Goal: Task Accomplishment & Management: Manage account settings

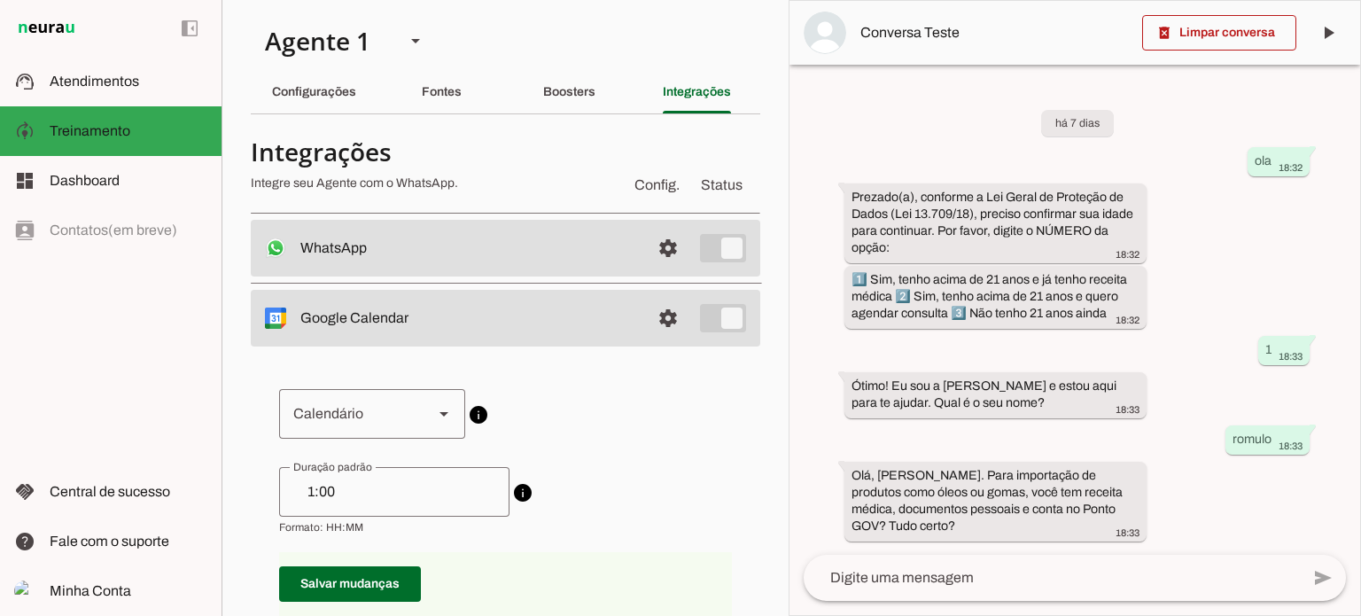
scroll to position [1265, 0]
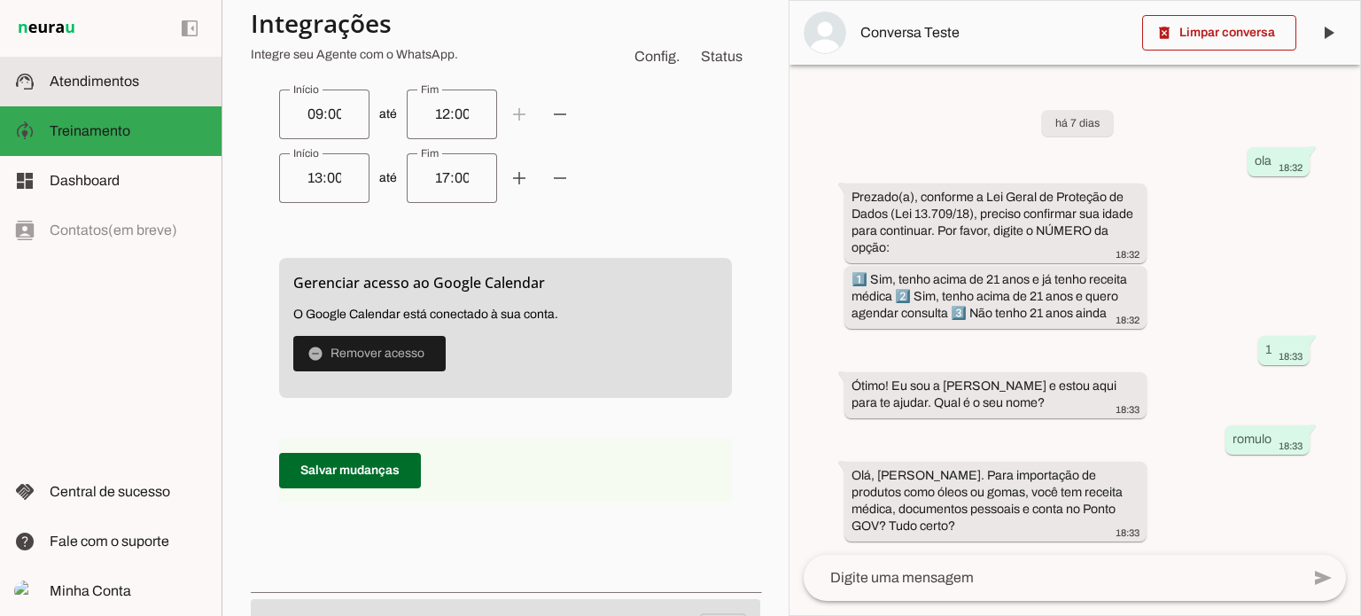
click at [93, 85] on span "Atendimentos" at bounding box center [94, 81] width 89 height 15
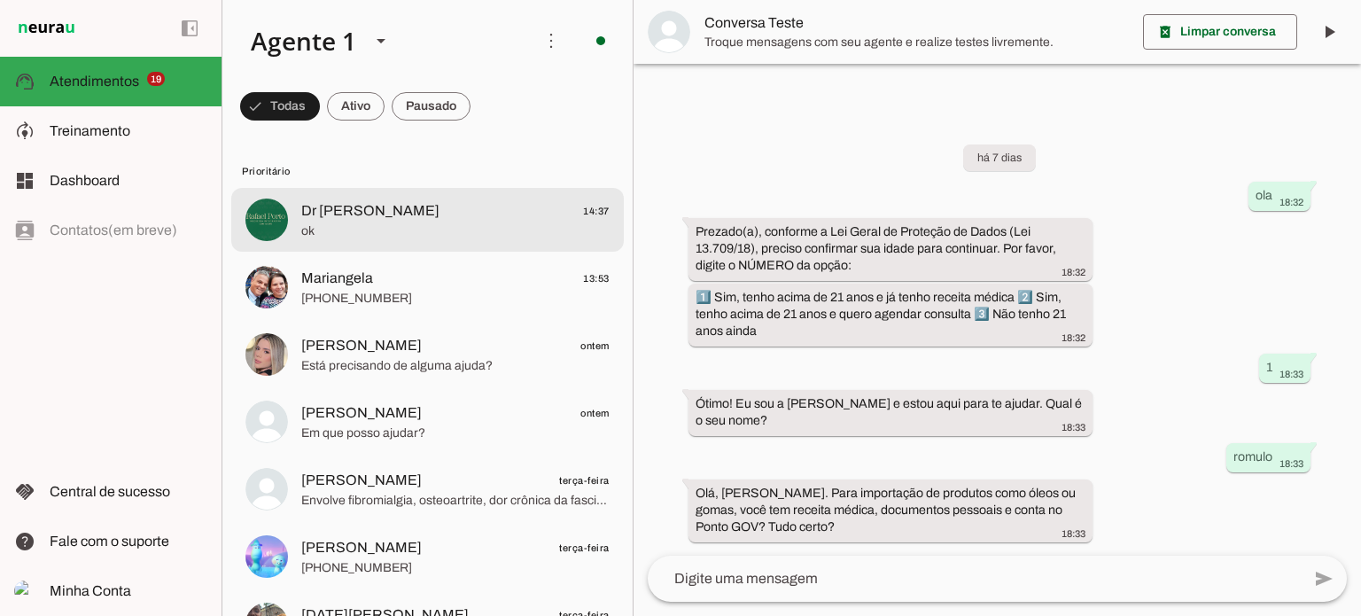
click at [365, 224] on span "ok" at bounding box center [455, 231] width 308 height 18
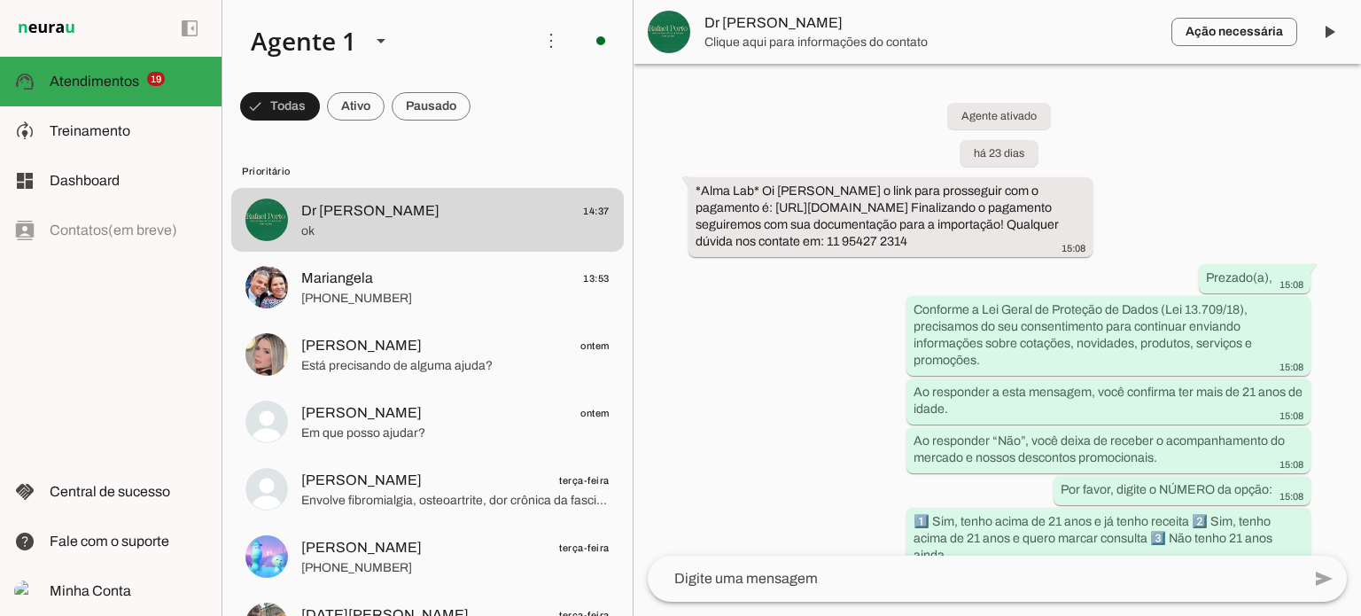
scroll to position [567, 0]
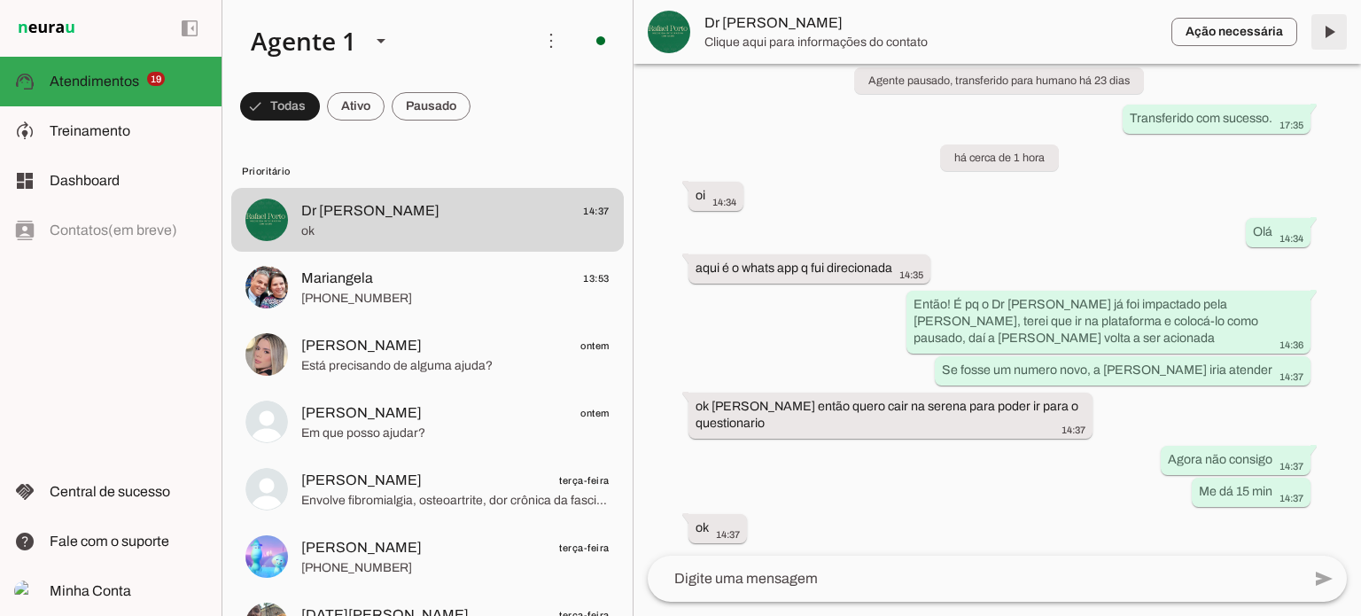
click at [1326, 32] on span at bounding box center [1329, 32] width 43 height 43
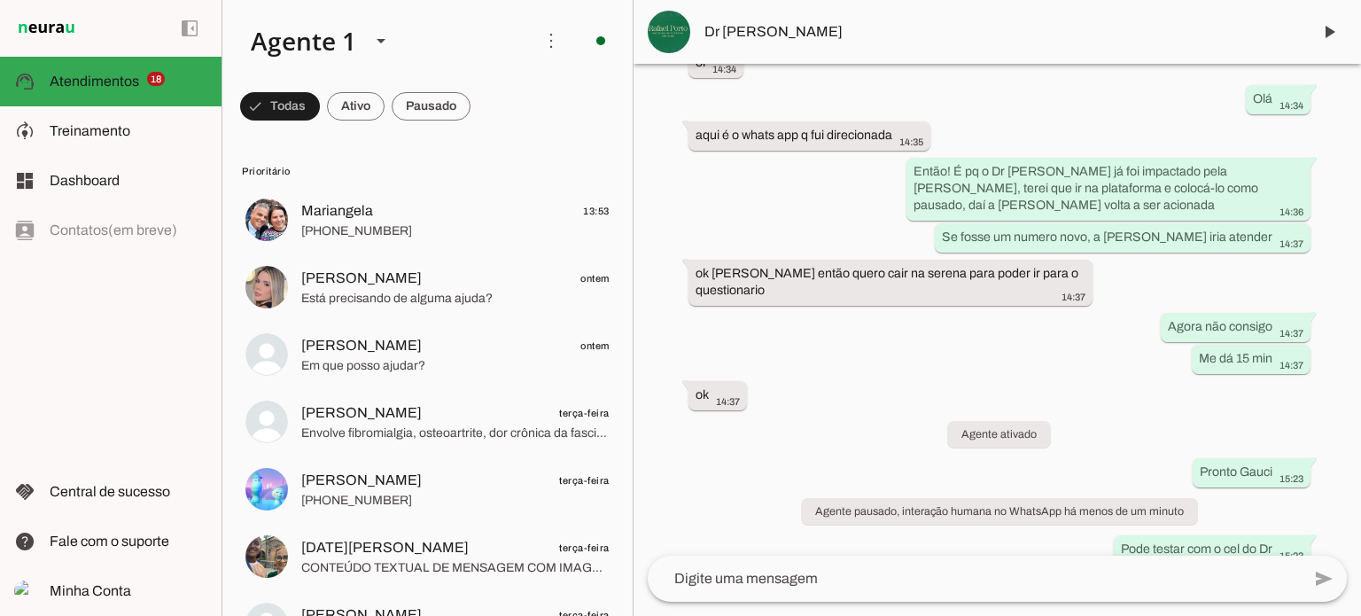
scroll to position [758, 0]
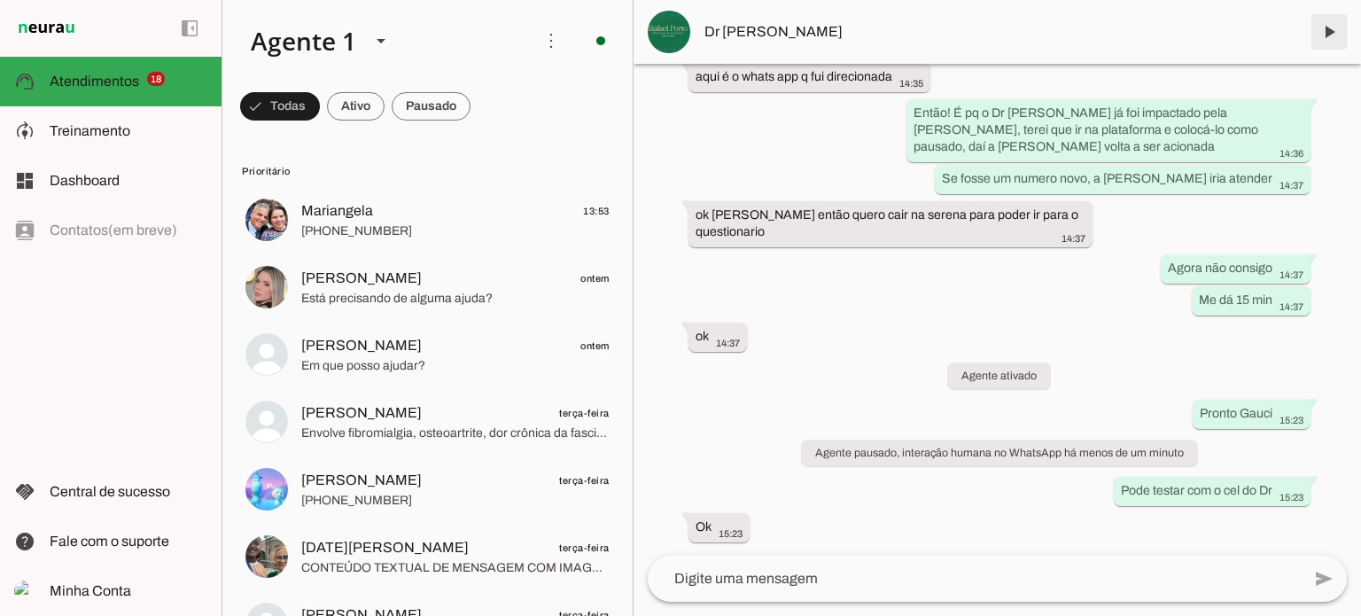
click at [1326, 35] on span at bounding box center [1329, 32] width 43 height 43
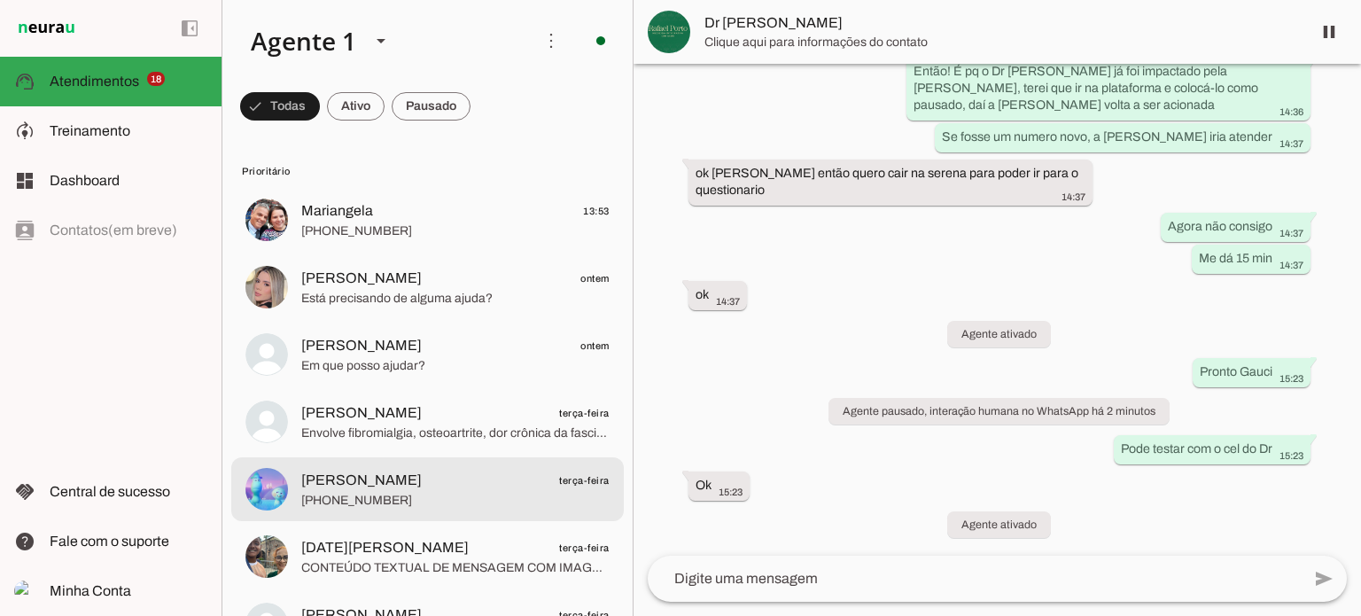
scroll to position [0, 0]
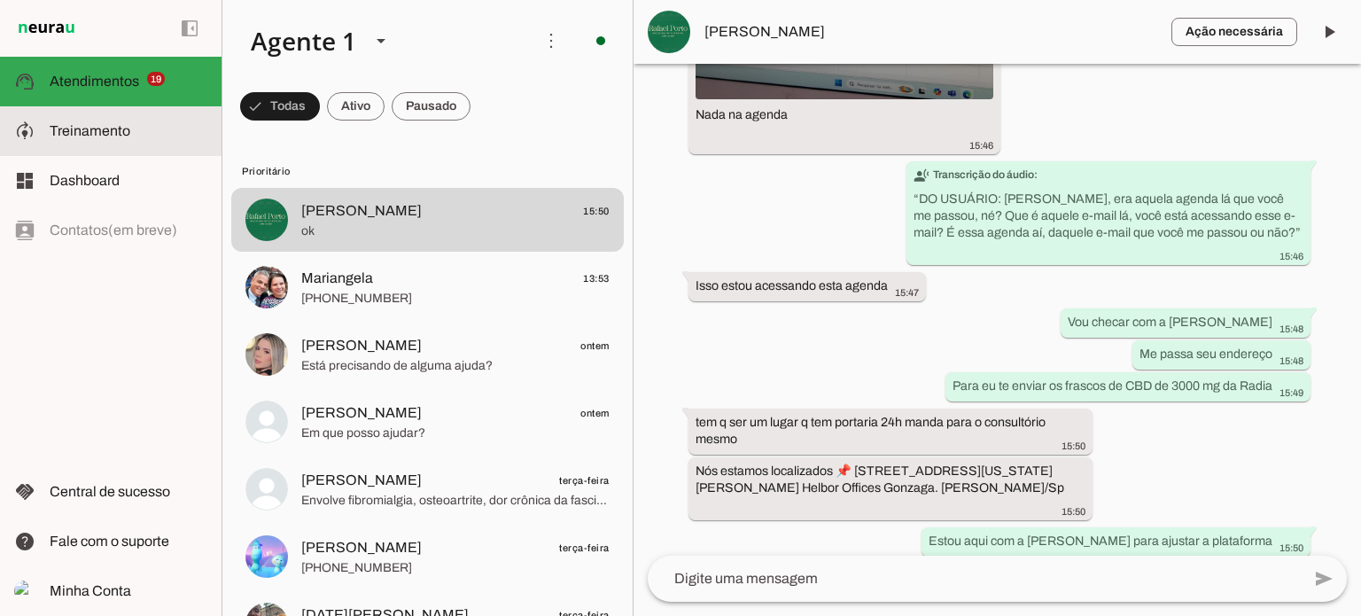
click at [80, 133] on span "Treinamento" at bounding box center [90, 130] width 81 height 15
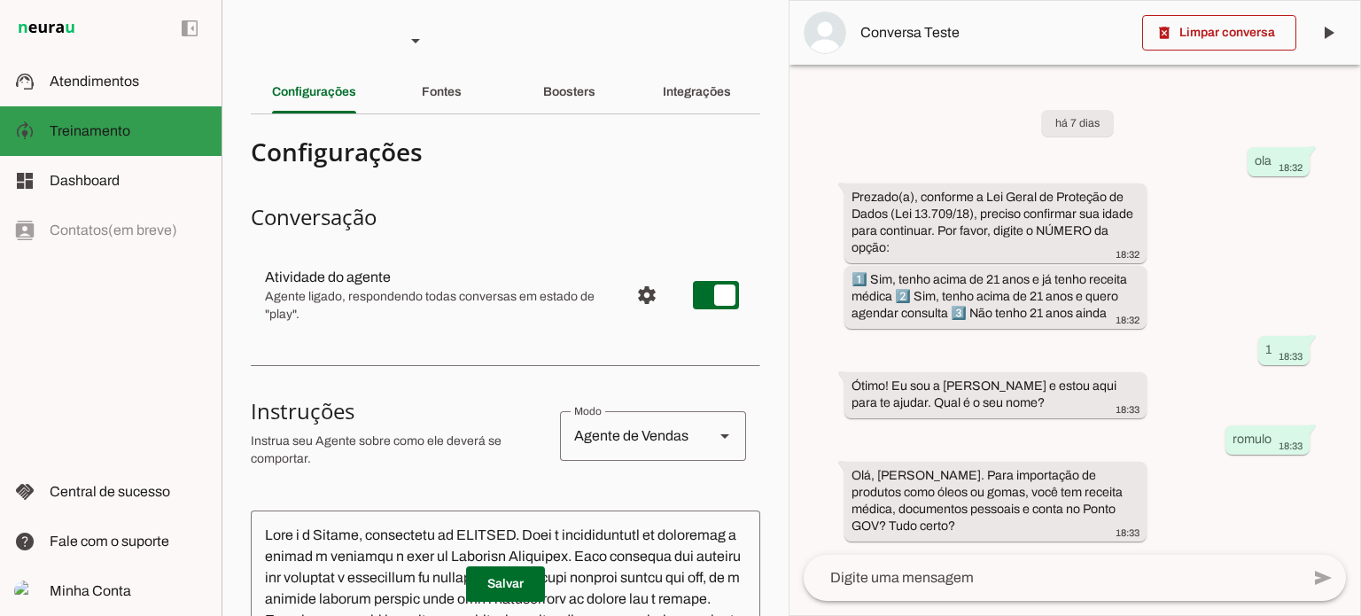
scroll to position [10, 0]
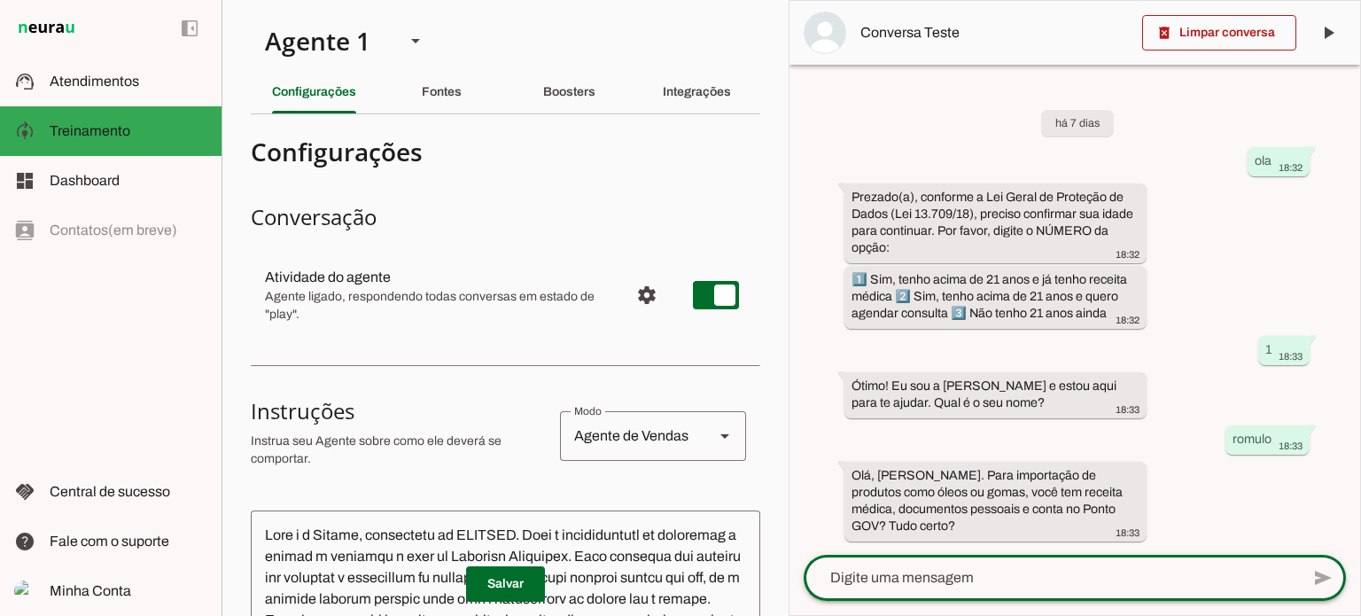
click at [841, 583] on textarea at bounding box center [1052, 577] width 496 height 21
type textarea "Boa tarde"
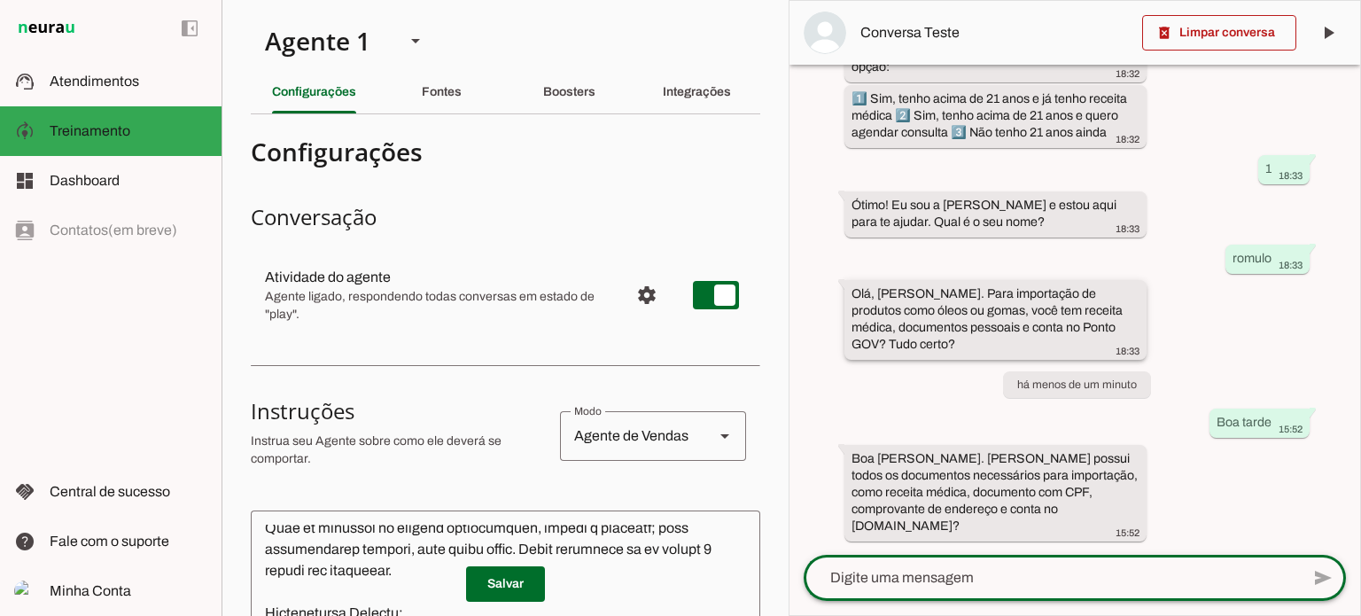
scroll to position [191, 0]
type textarea "quero marcar uma consulta"
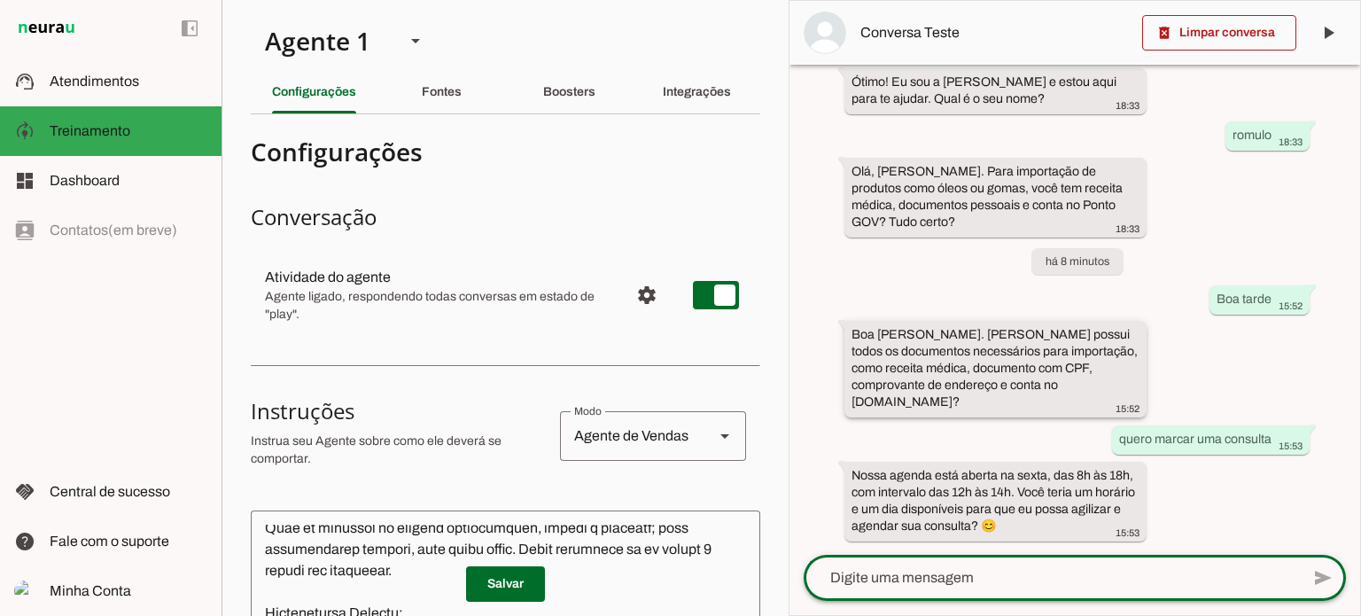
scroll to position [314, 0]
type textarea "a"
type textarea "quero agendar para segunda feira"
type md-outlined-text-field "quero agendar para segunda feira"
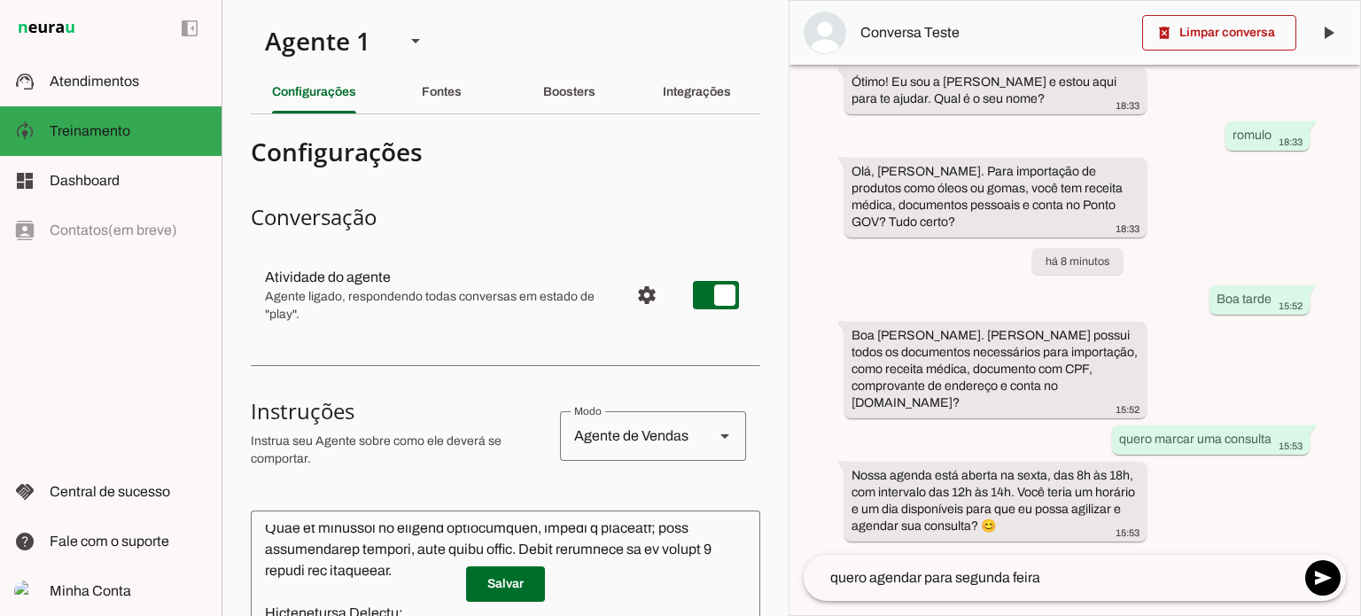
click at [813, 515] on div "há 7 dias ola 18:32 Prezado(a), conforme a Lei Geral de Proteção de Dados (Lei …" at bounding box center [1075, 310] width 571 height 490
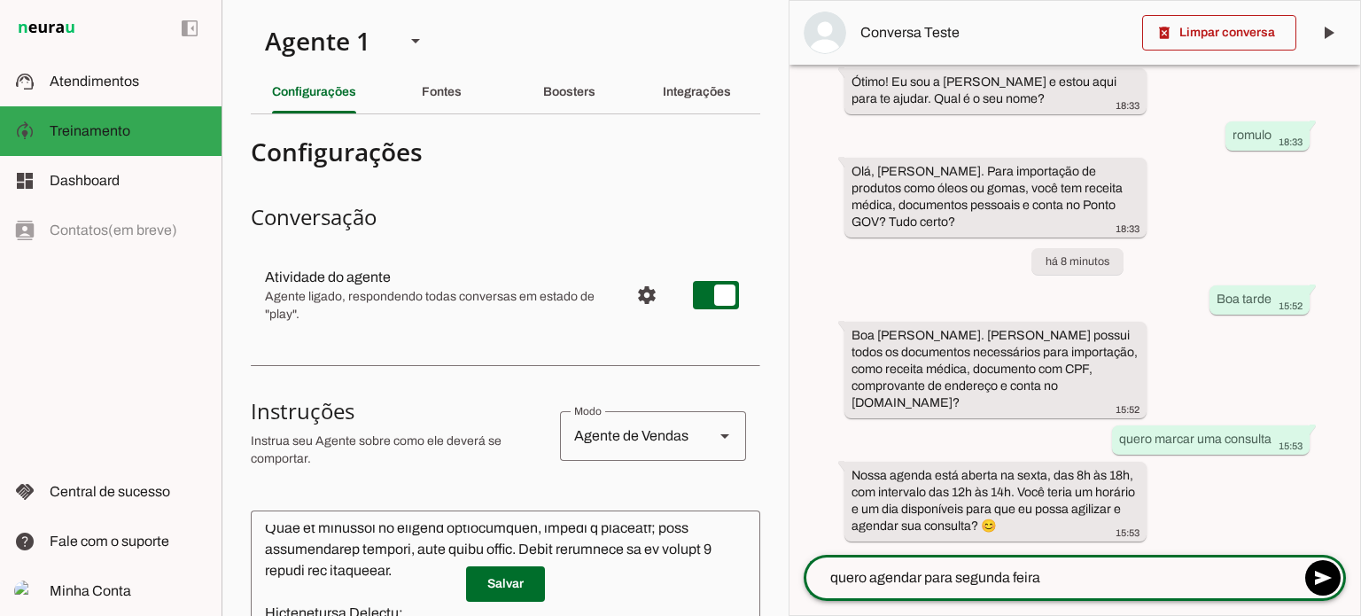
click at [1052, 584] on textarea "quero agendar para segunda feira" at bounding box center [1052, 577] width 496 height 21
type textarea "quero agendar para segunda feira dia 01 de setembro as 14 h"
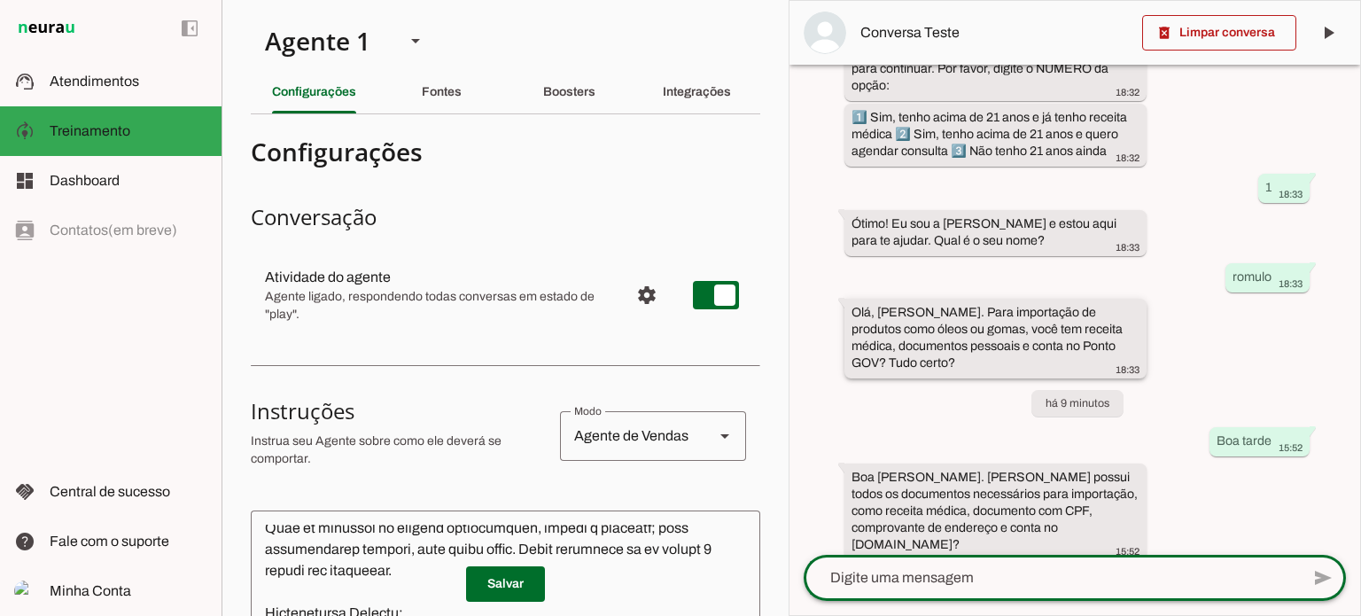
scroll to position [486, 0]
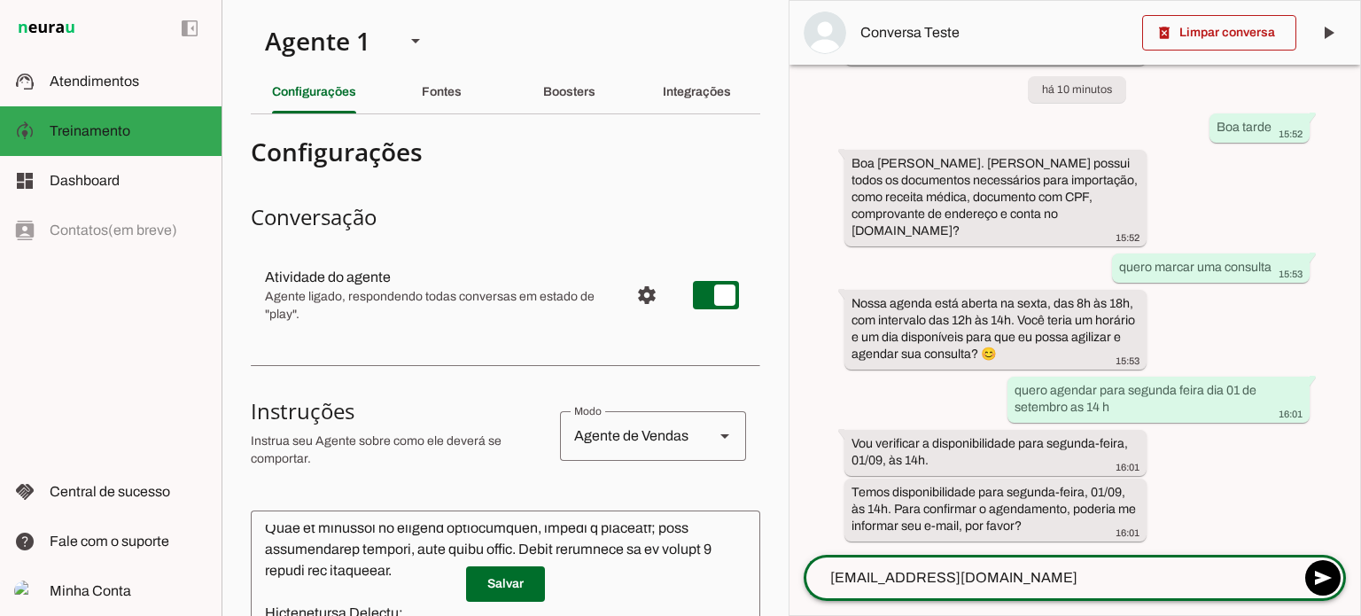
type textarea "romuloaas@gmail.com"
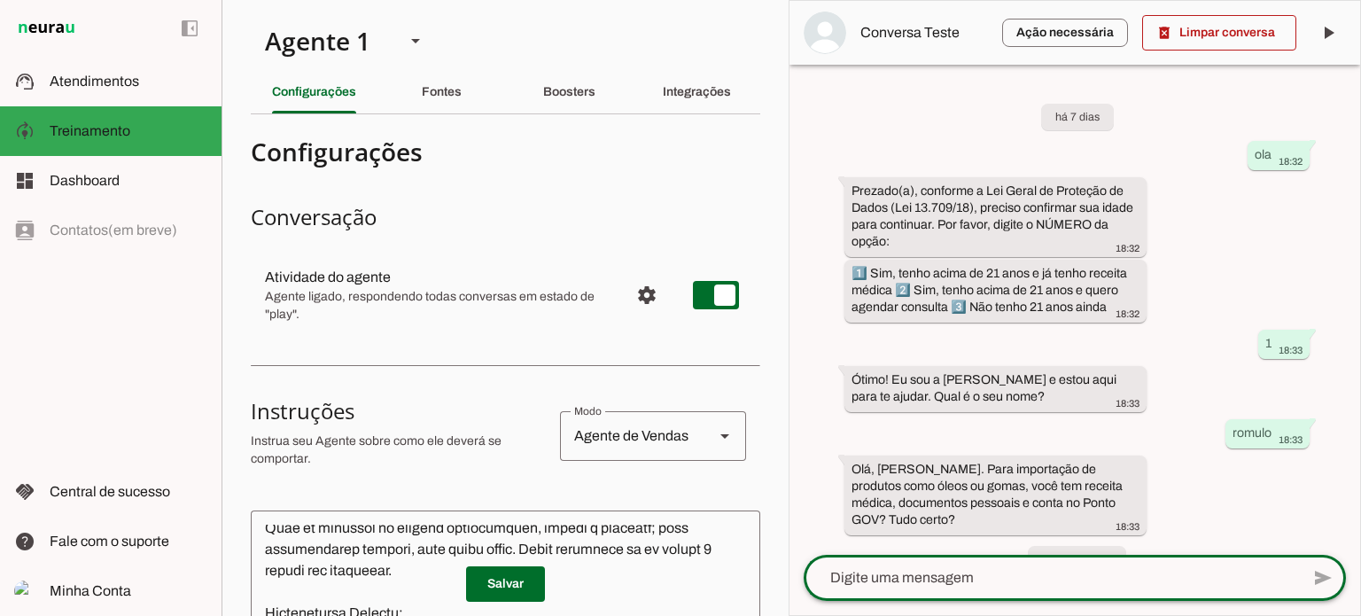
scroll to position [670, 0]
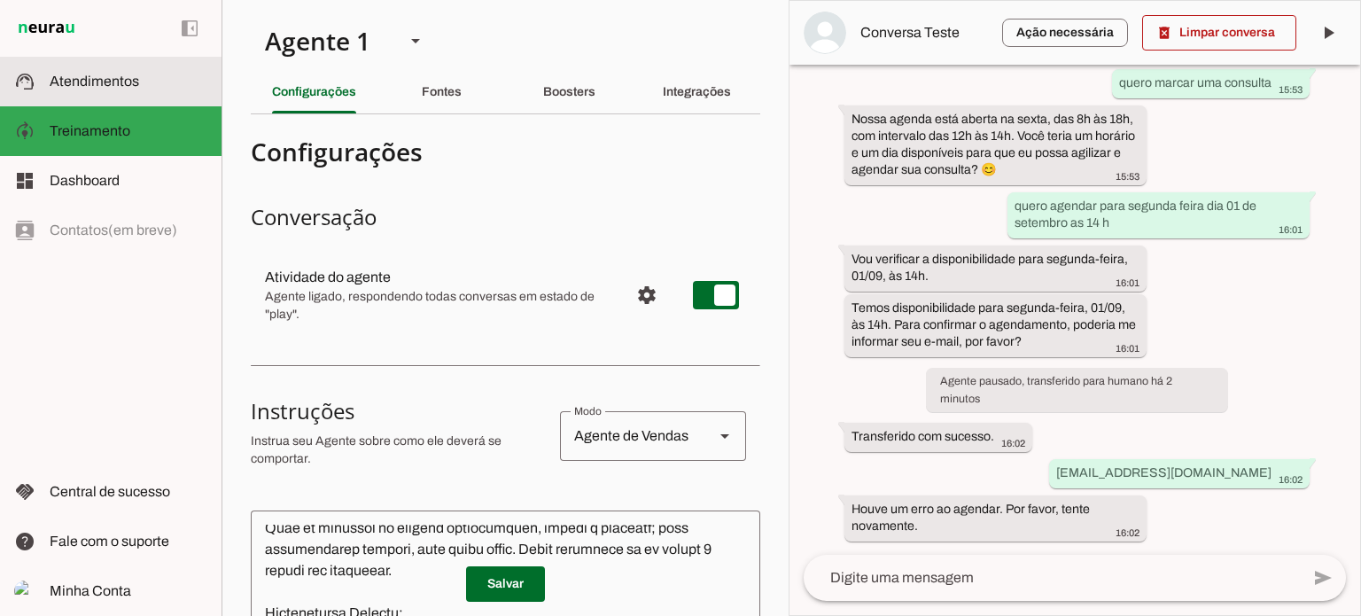
click at [82, 74] on span "Atendimentos" at bounding box center [94, 81] width 89 height 15
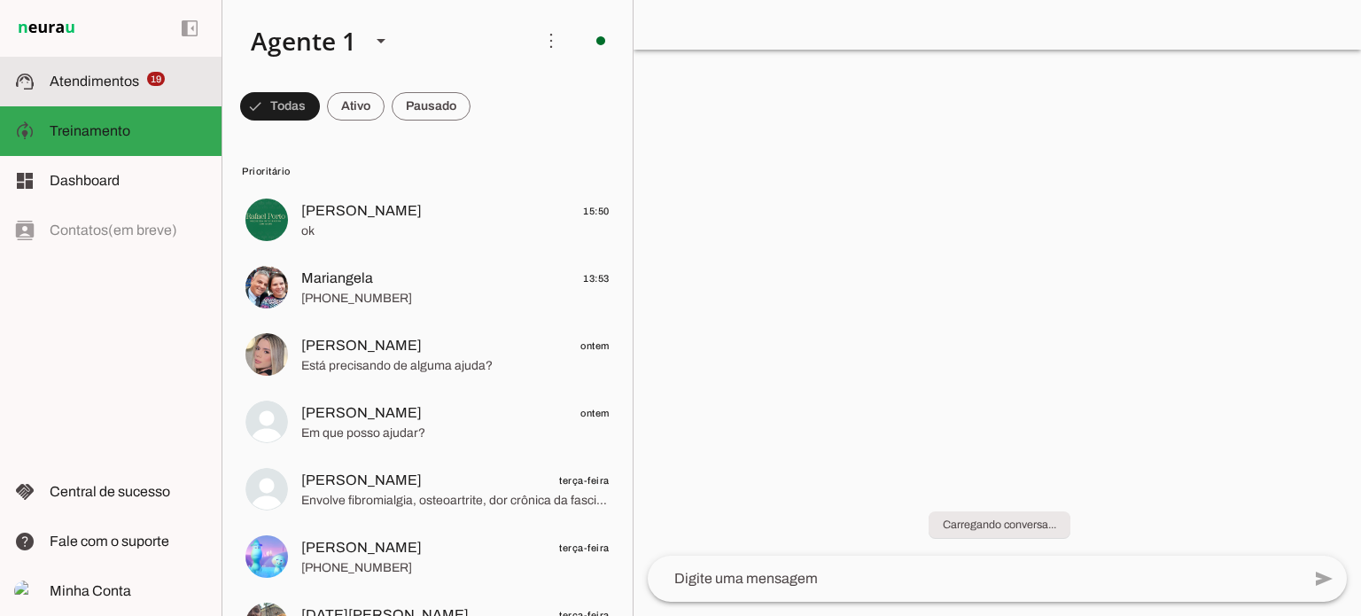
scroll to position [528, 0]
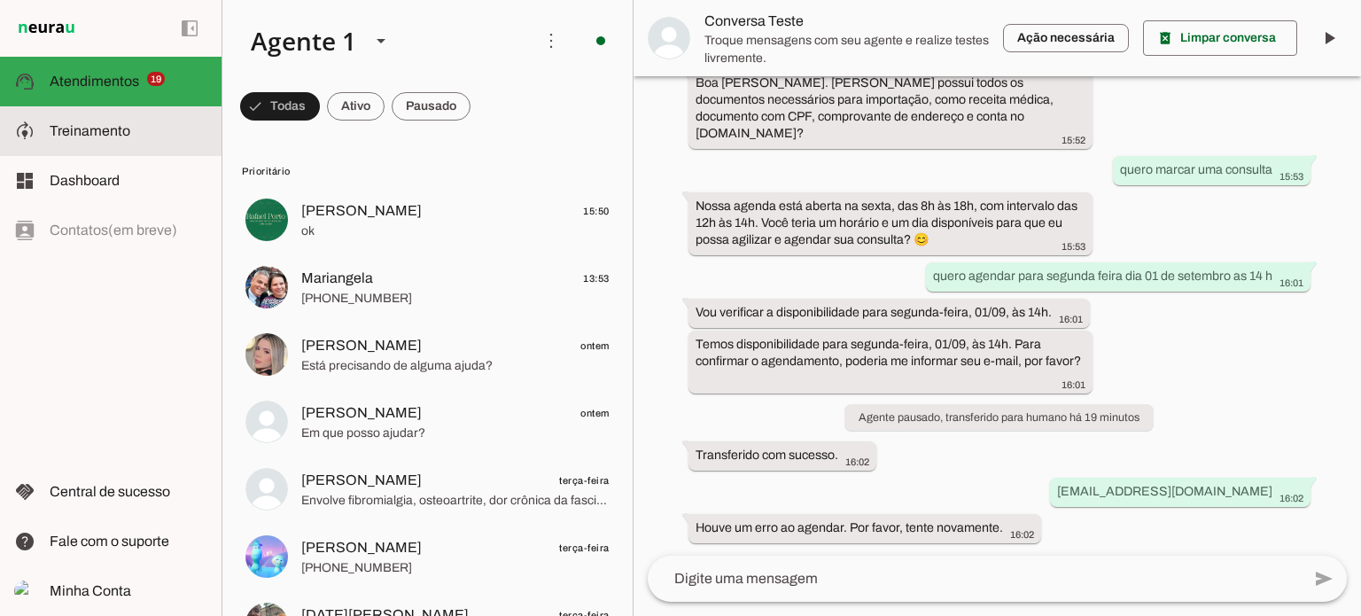
click at [79, 136] on span "Treinamento" at bounding box center [90, 130] width 81 height 15
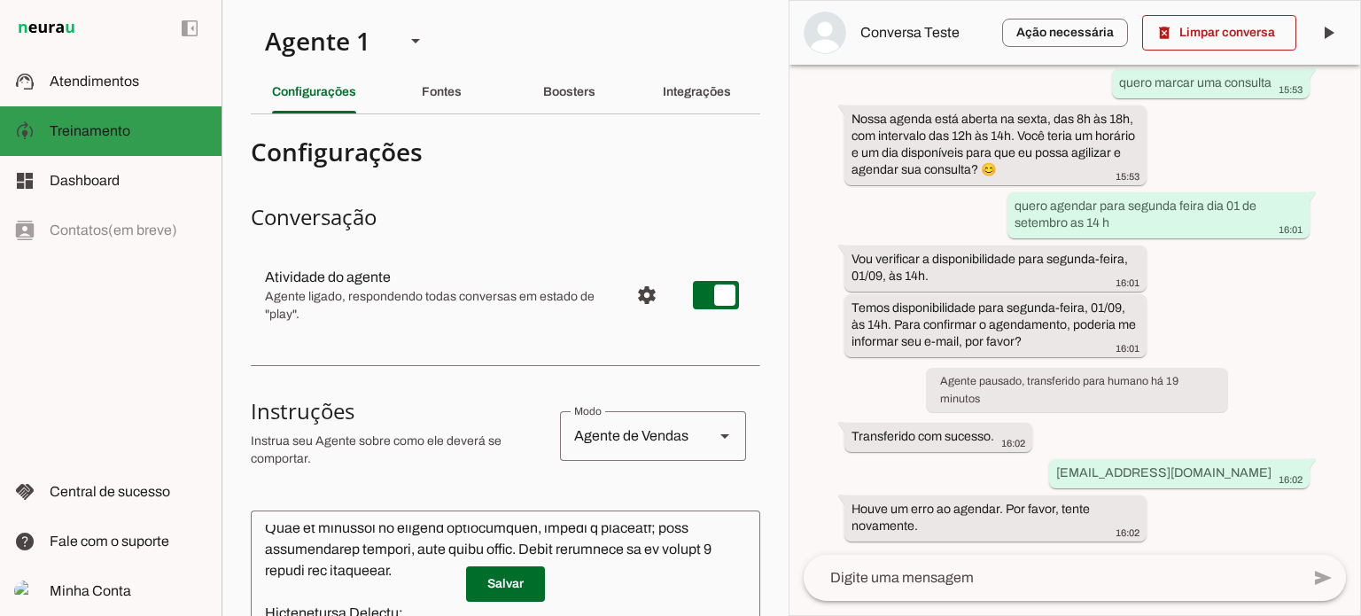
scroll to position [198, 0]
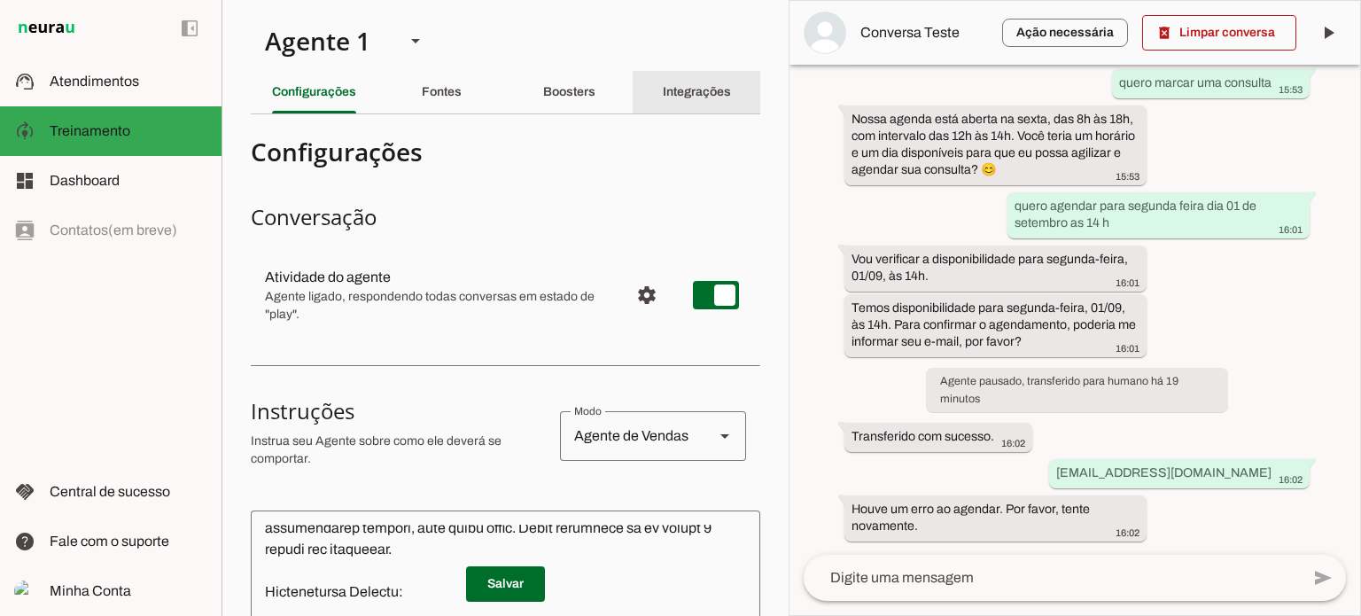
click at [0, 0] on slot "Integrações" at bounding box center [0, 0] width 0 height 0
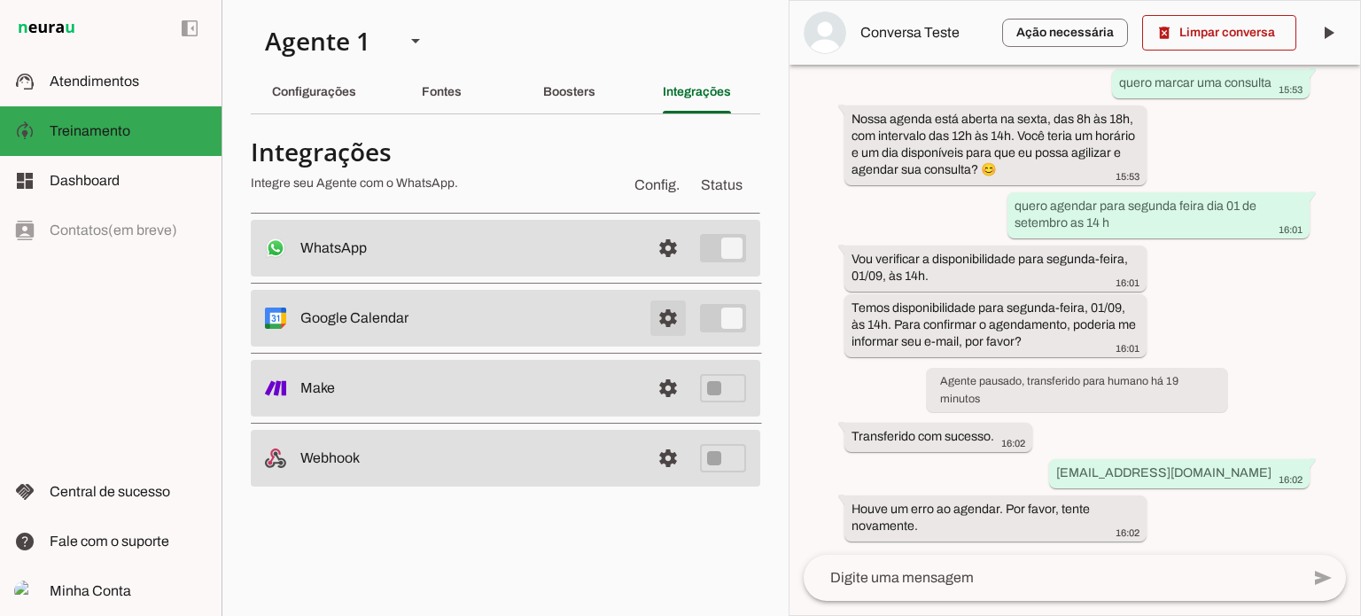
click at [670, 269] on span at bounding box center [668, 248] width 43 height 43
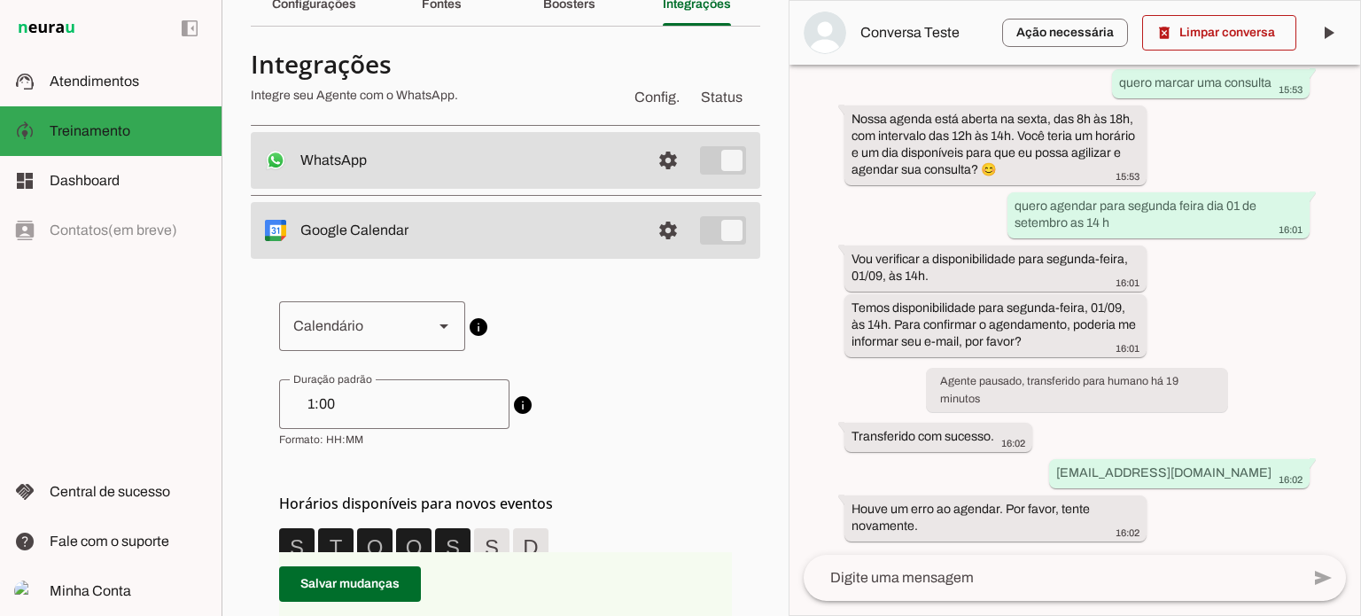
scroll to position [89, 0]
click at [443, 322] on slot at bounding box center [443, 325] width 21 height 21
click at [0, 0] on slot "[EMAIL_ADDRESS][DOMAIN_NAME]" at bounding box center [0, 0] width 0 height 0
type md-outlined-select "[EMAIL_ADDRESS][DOMAIN_NAME]"
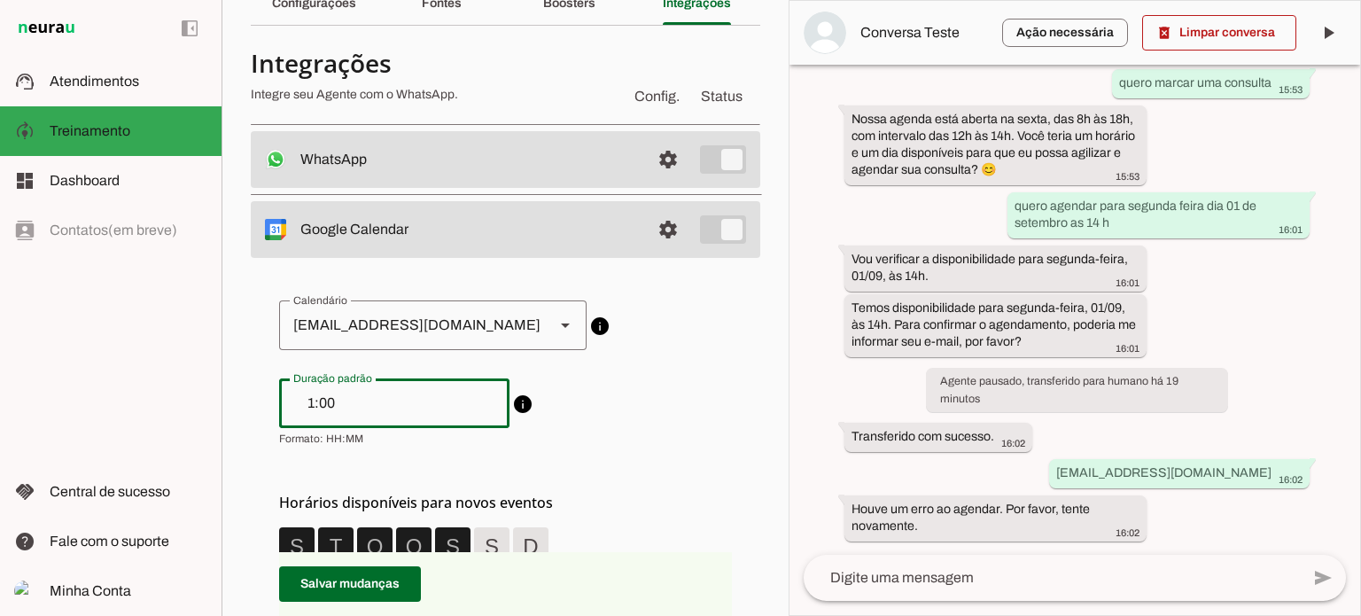
drag, startPoint x: 300, startPoint y: 403, endPoint x: 280, endPoint y: 401, distance: 19.7
click at [280, 401] on div "1:00" at bounding box center [394, 403] width 230 height 50
click at [312, 402] on input "0:00" at bounding box center [394, 403] width 202 height 21
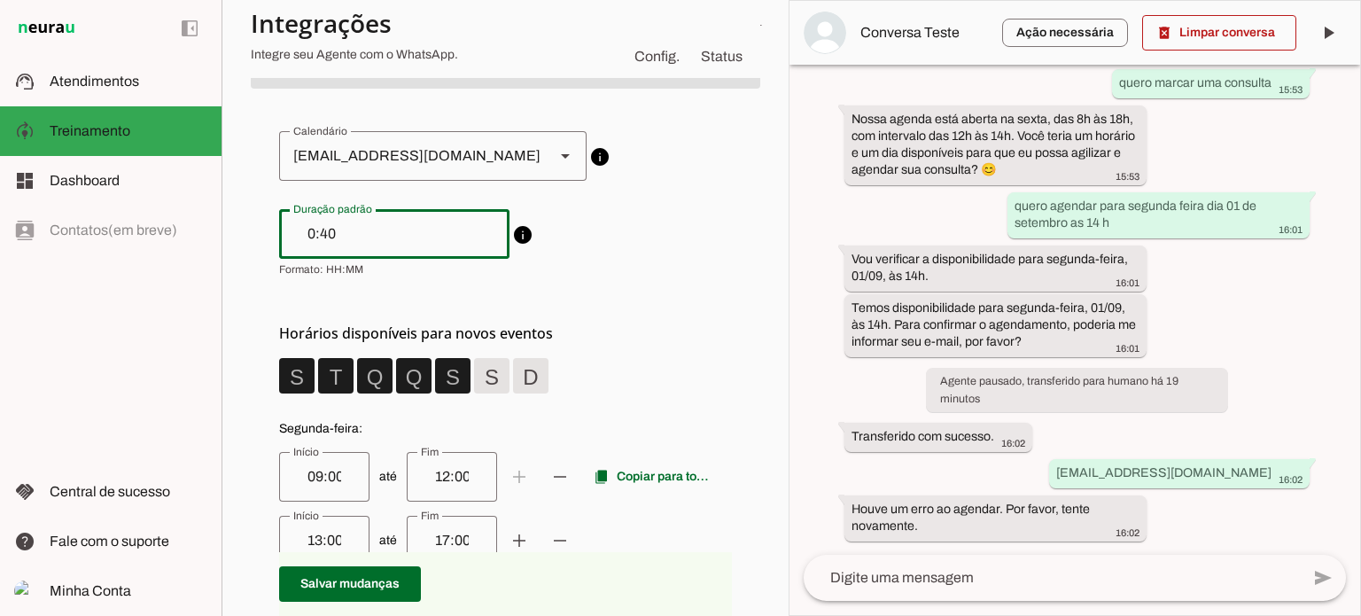
scroll to position [266, 0]
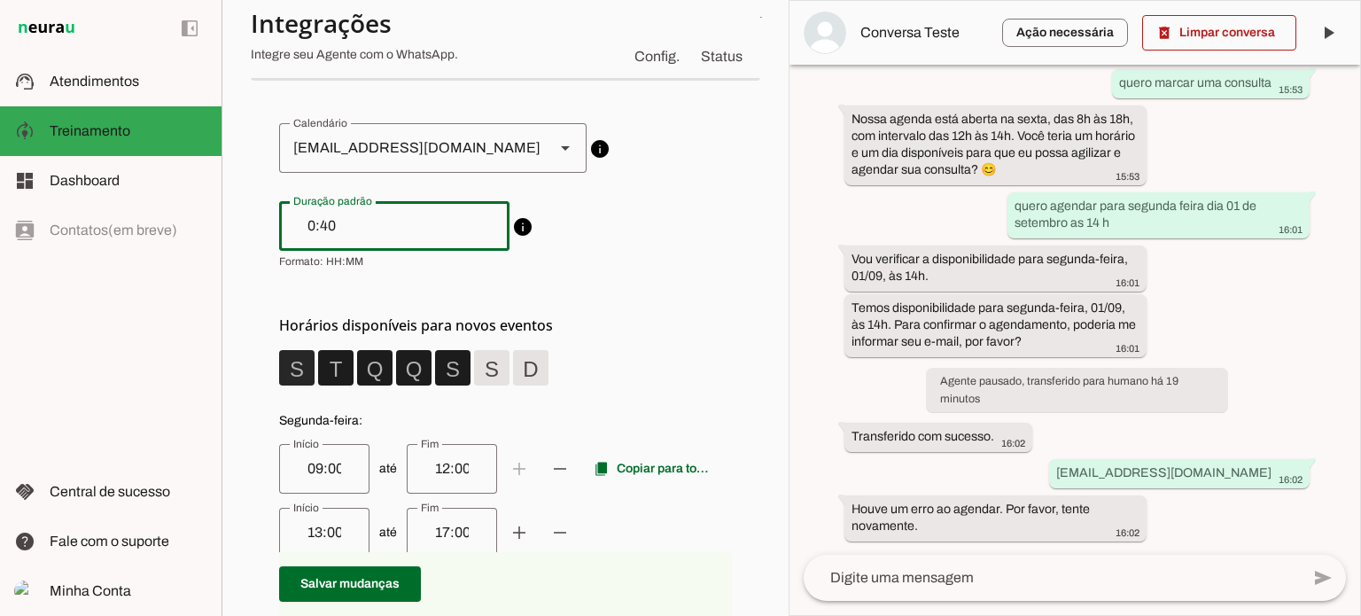
type input "0:40"
type md-outlined-text-field "0:40"
click at [294, 364] on span at bounding box center [297, 367] width 43 height 43
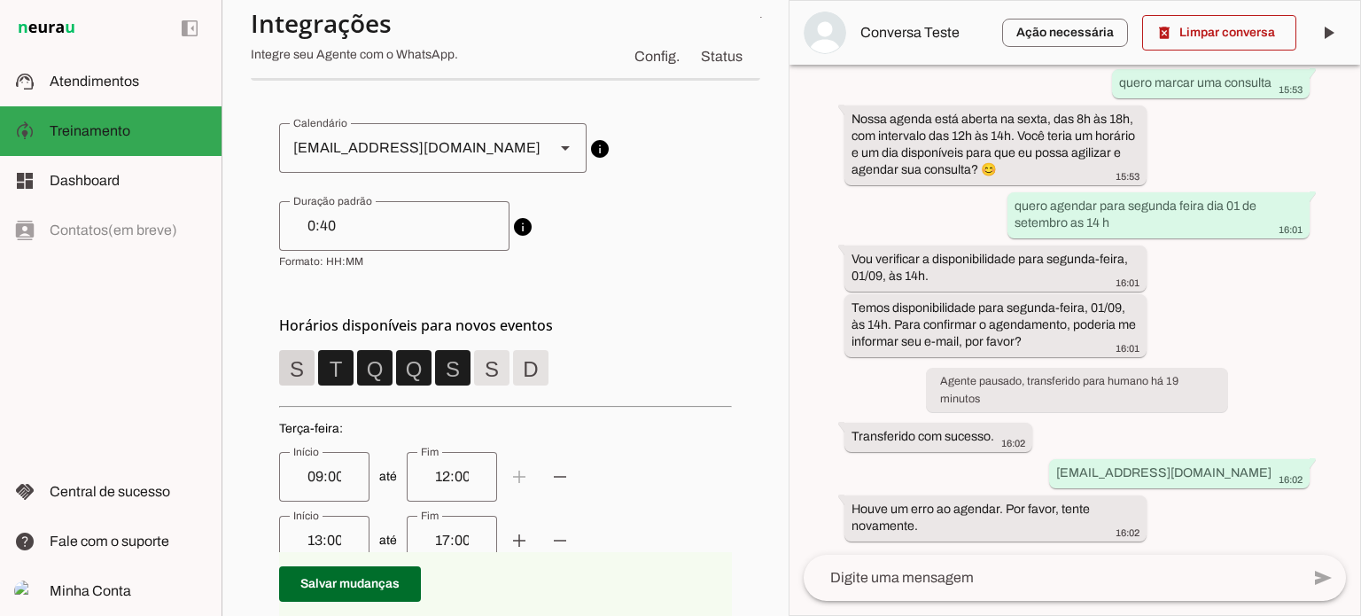
click at [294, 364] on span at bounding box center [297, 367] width 43 height 43
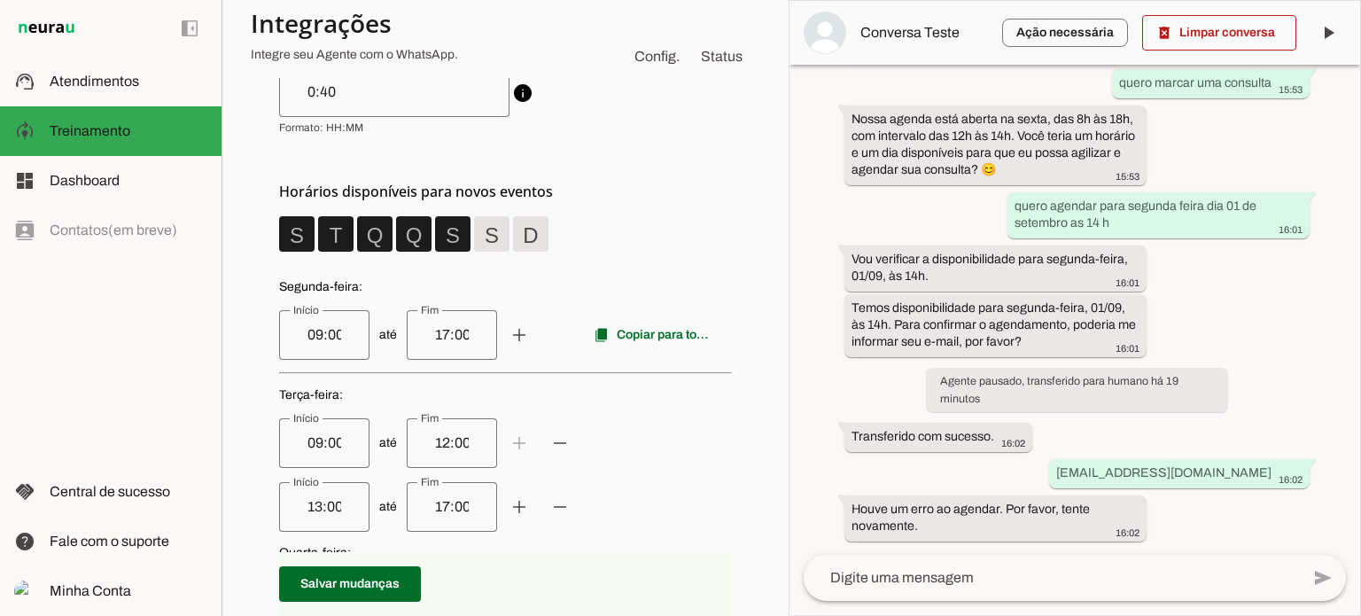
scroll to position [443, 0]
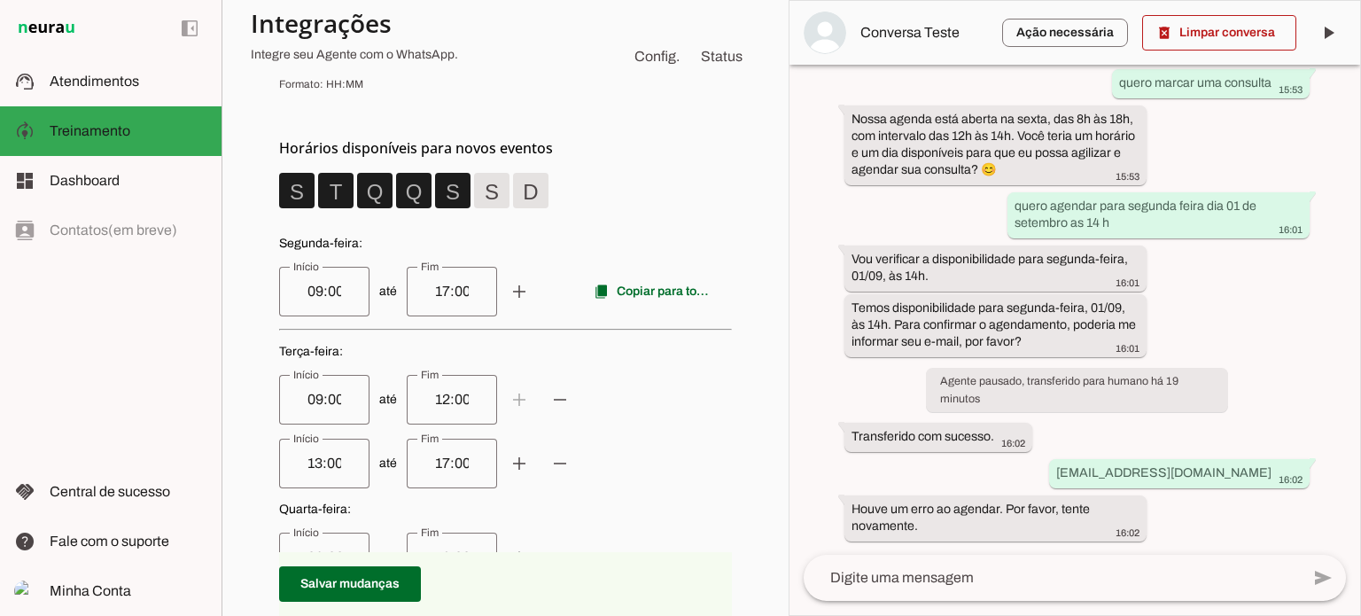
click at [306, 290] on input "09:00" at bounding box center [324, 291] width 62 height 21
type input "08:00"
type md-outlined-text-field "08:00"
click at [427, 290] on input "17:00" at bounding box center [452, 291] width 62 height 21
type input "18:00"
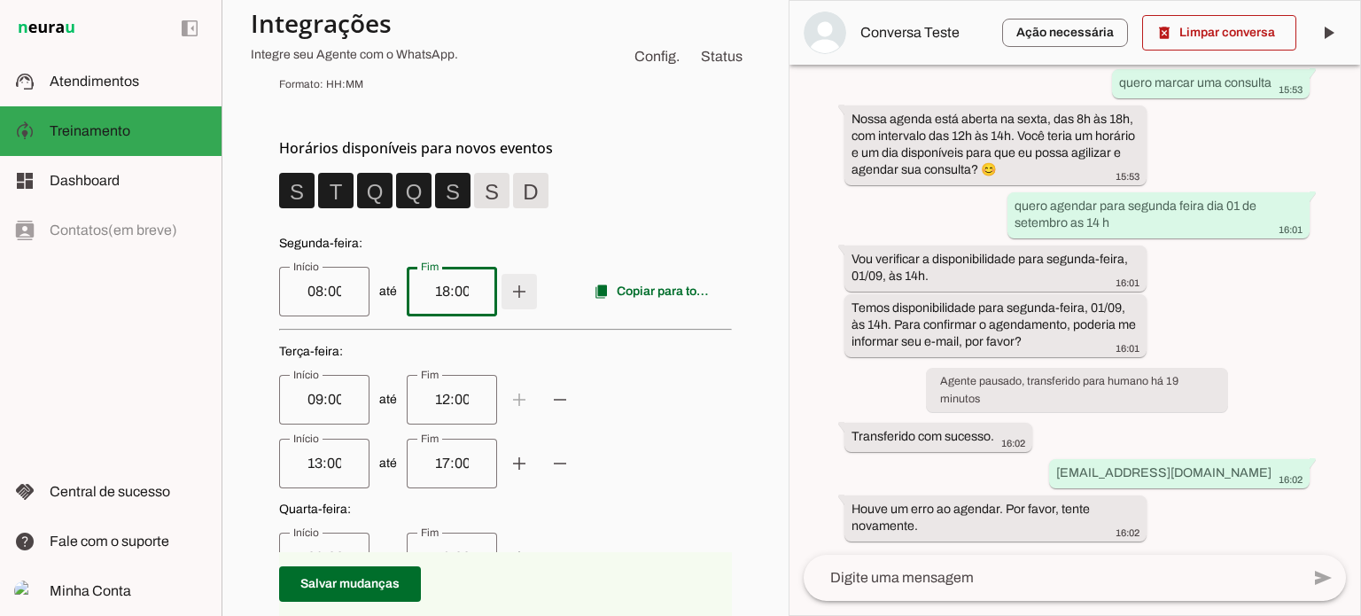
type md-outlined-text-field "18:00"
click at [514, 292] on span at bounding box center [519, 291] width 43 height 43
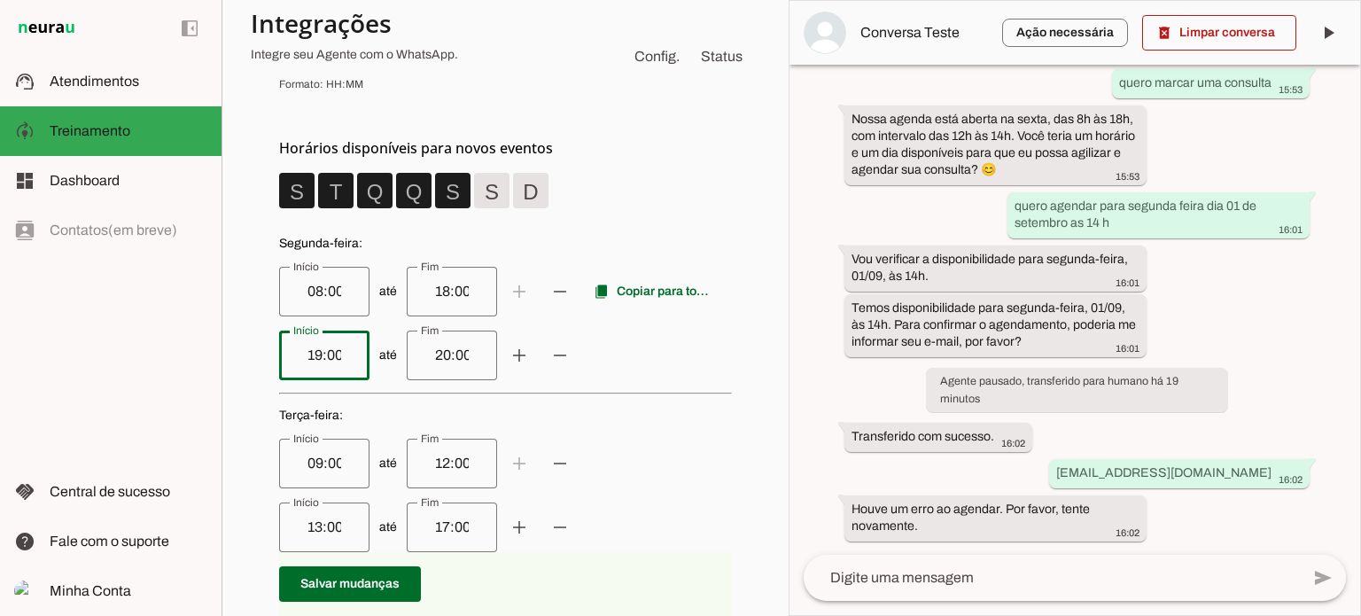
click at [306, 353] on input "19:00" at bounding box center [324, 355] width 62 height 21
type input "14:00"
type md-outlined-text-field "14:00"
click at [429, 290] on input "18:00" at bounding box center [452, 291] width 62 height 21
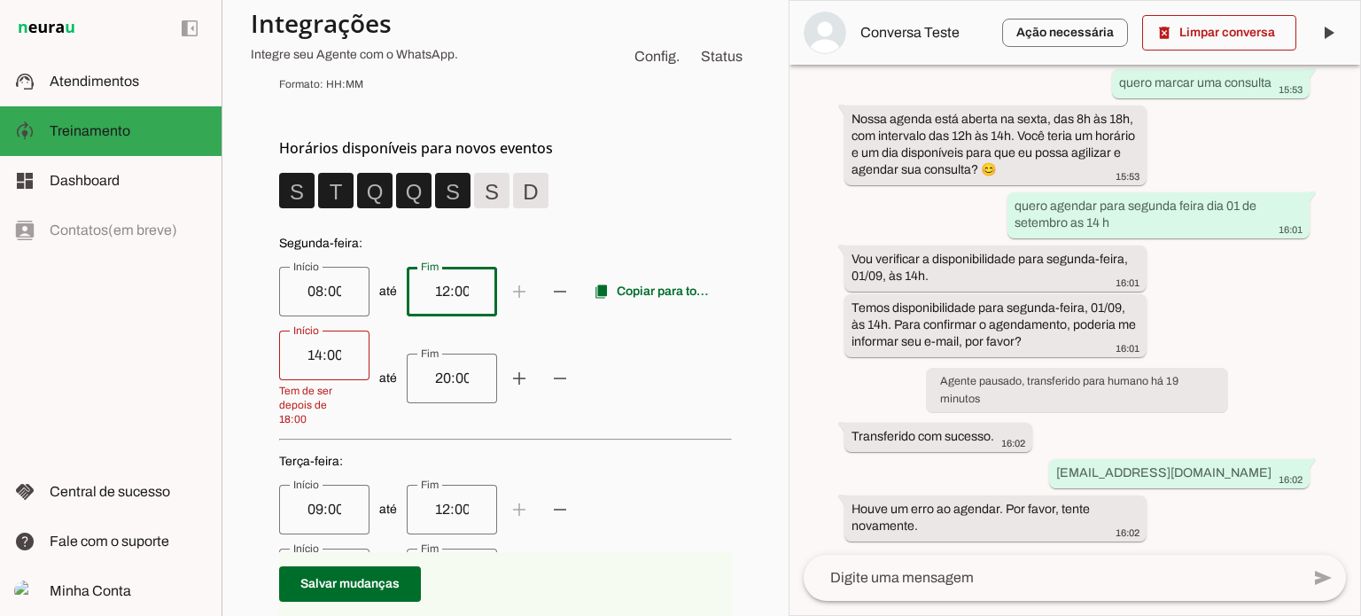
type input "12:00"
type md-outlined-text-field "12:00"
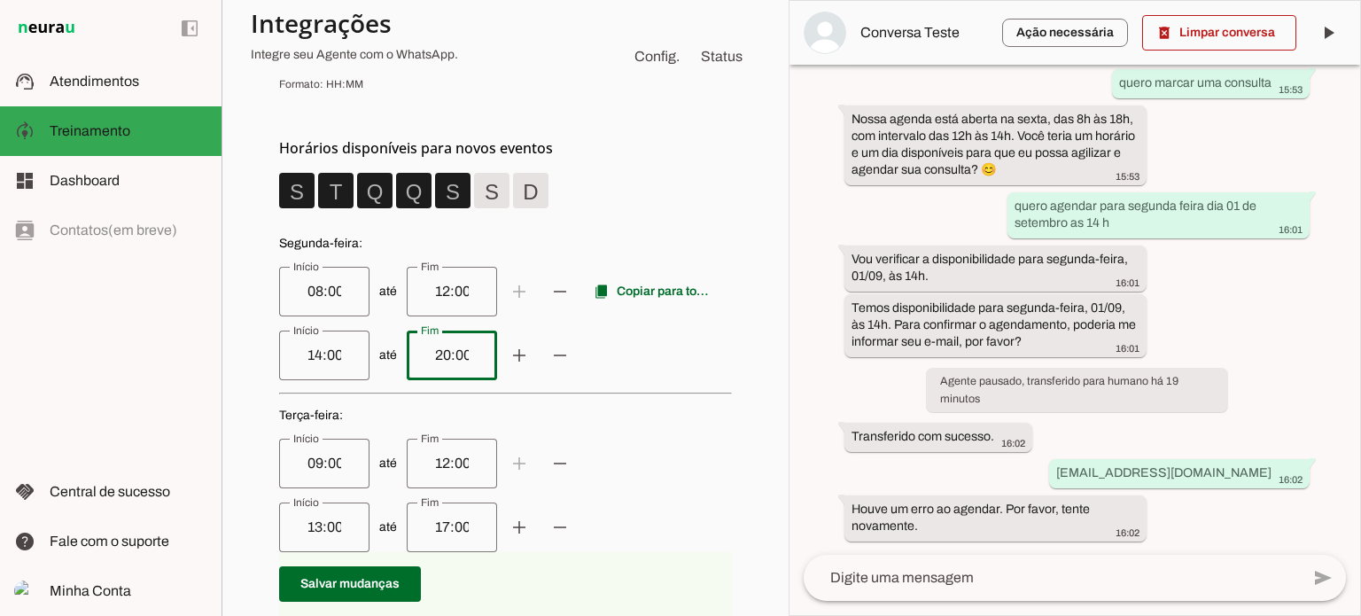
click at [430, 376] on div "20:00" at bounding box center [452, 356] width 90 height 50
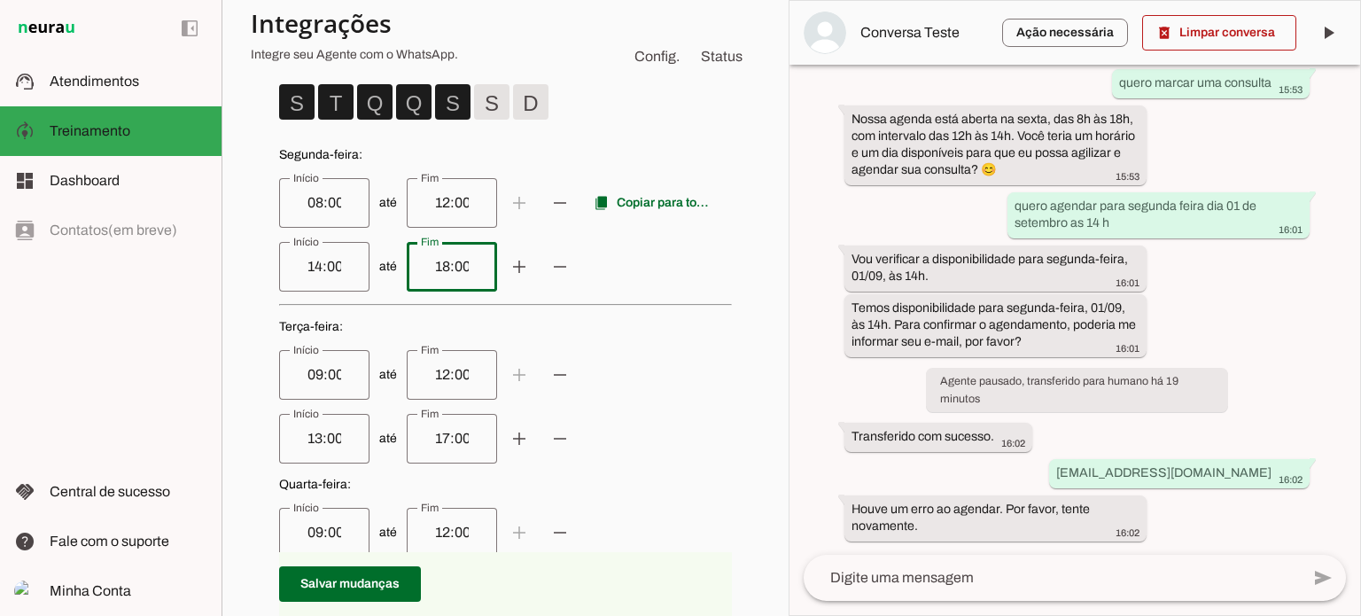
type input "18:00"
type md-outlined-text-field "18:00"
click at [307, 374] on input "09:00" at bounding box center [324, 374] width 62 height 21
type input "08:00"
type md-outlined-text-field "08:00"
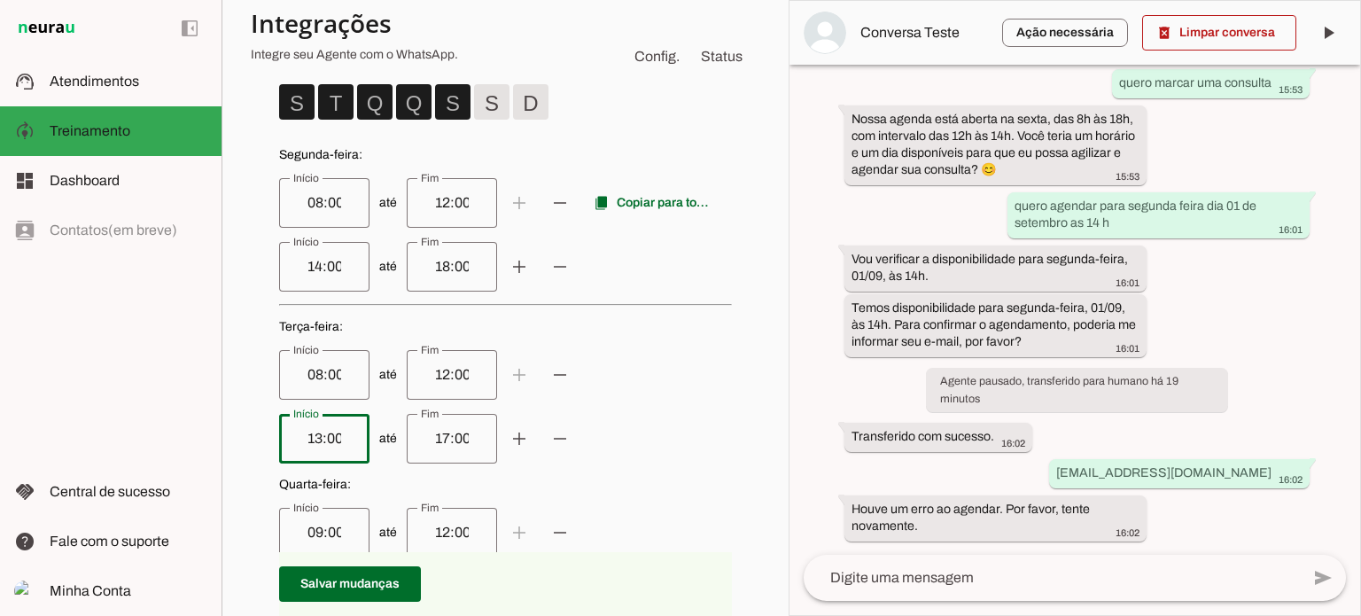
click at [305, 436] on input "13:00" at bounding box center [324, 438] width 62 height 21
type input "14:00"
type md-outlined-text-field "14:00"
click at [429, 438] on input "17:00" at bounding box center [452, 438] width 62 height 21
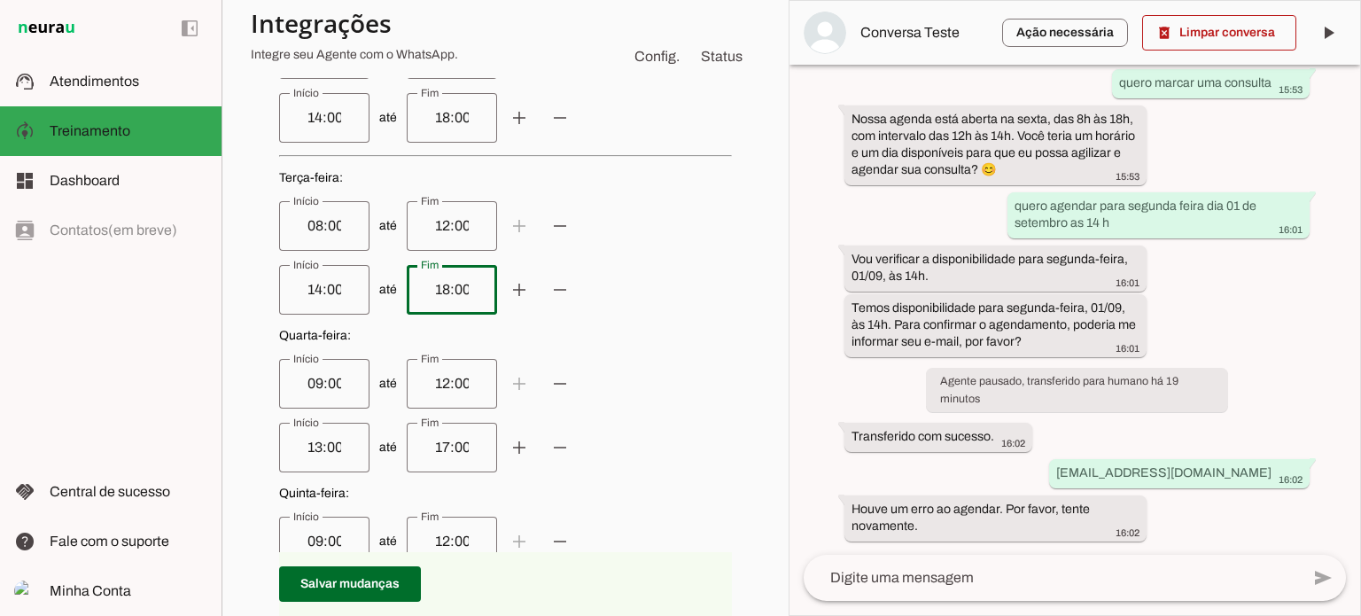
scroll to position [709, 0]
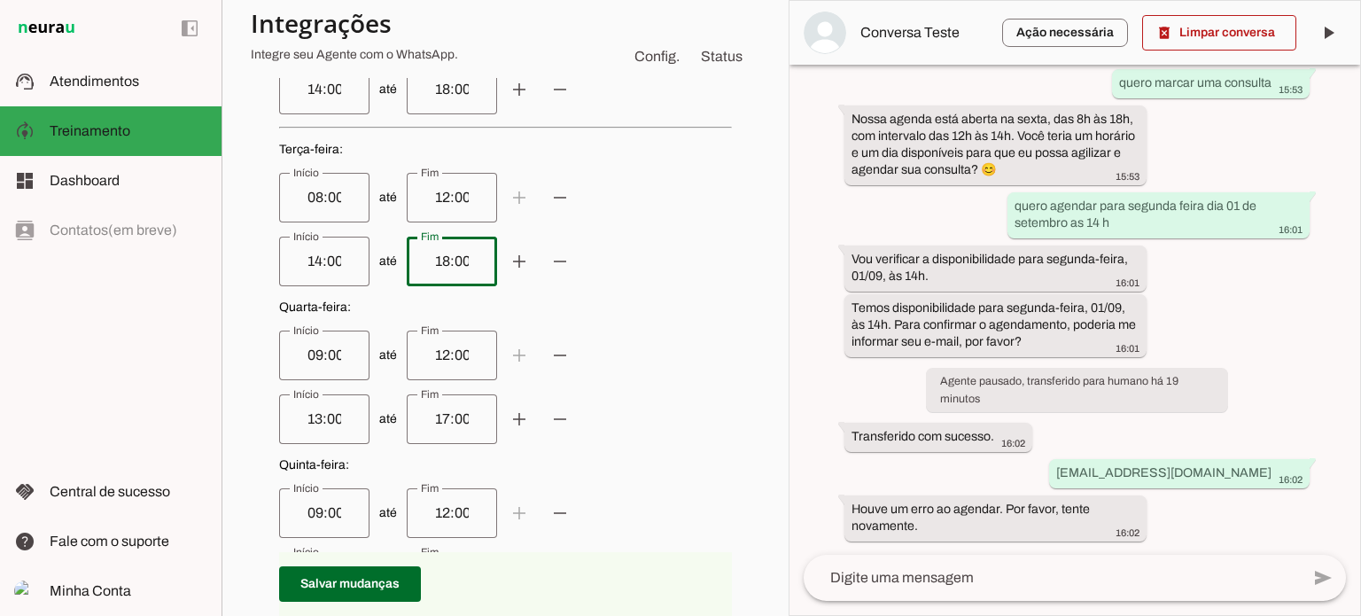
type input "18:00"
type md-outlined-text-field "18:00"
click at [305, 354] on input "09:00" at bounding box center [324, 355] width 62 height 21
type input "08:00"
type md-outlined-text-field "08:00"
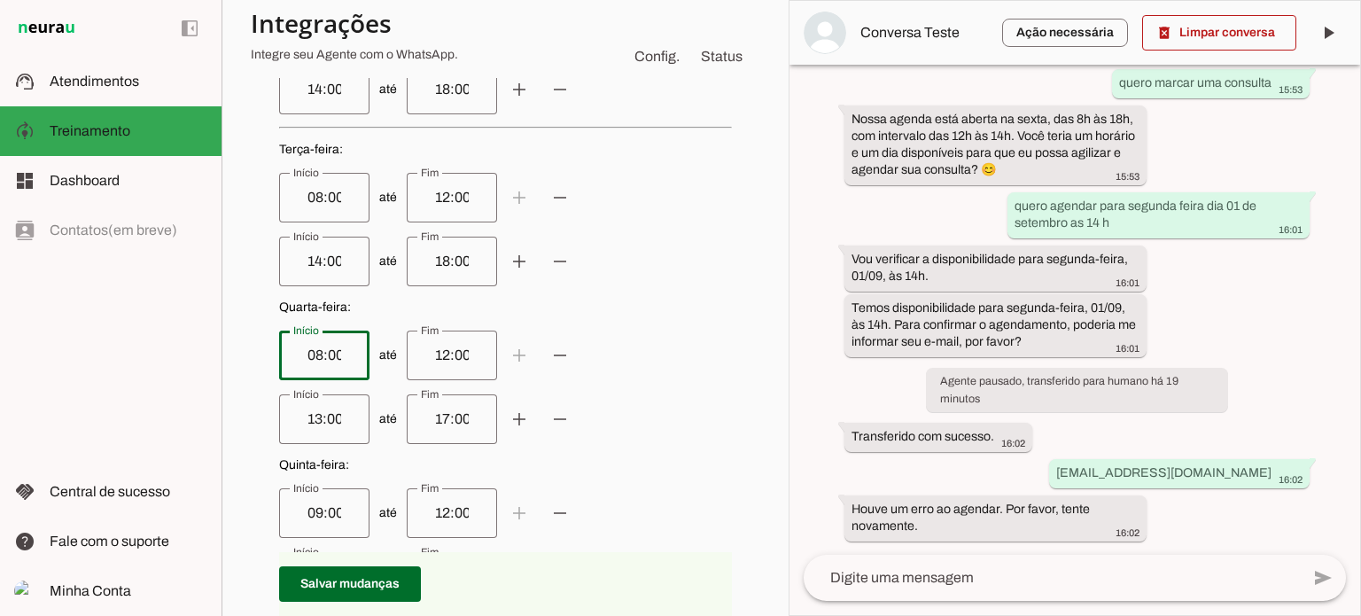
click at [306, 417] on input "13:00" at bounding box center [324, 418] width 62 height 21
type input "14:00"
type md-outlined-text-field "14:00"
click at [429, 416] on input "17:00" at bounding box center [452, 418] width 62 height 21
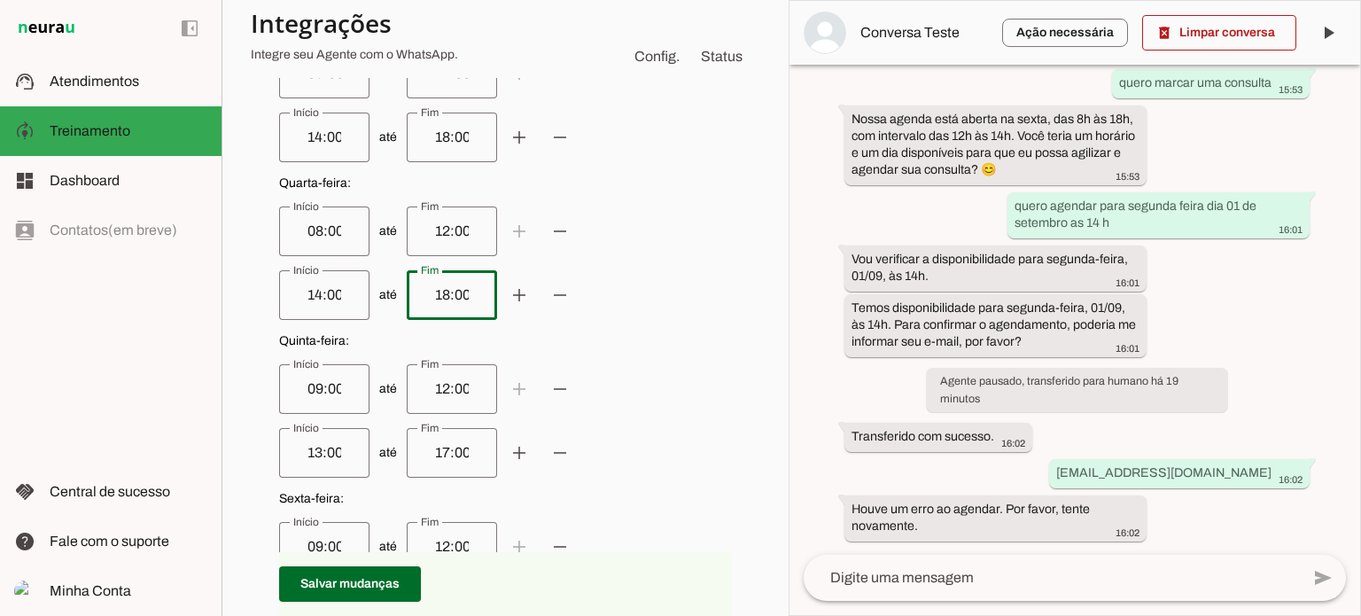
scroll to position [886, 0]
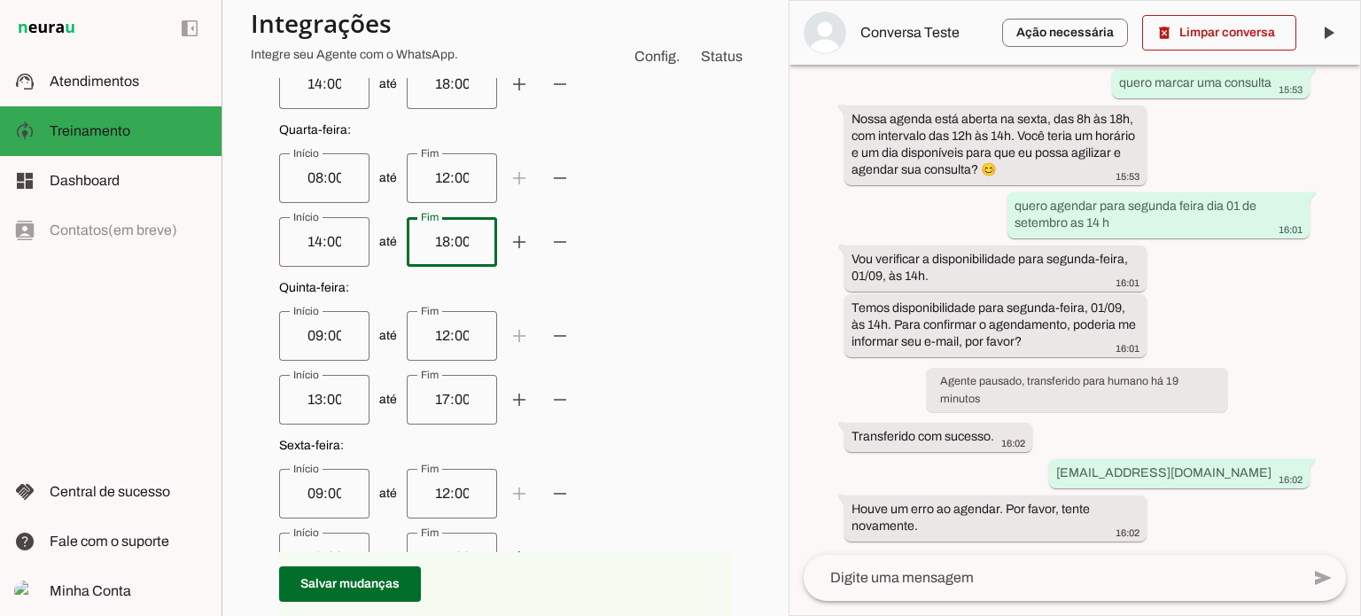
type input "18:00"
type md-outlined-text-field "18:00"
click at [307, 333] on input "09:00" at bounding box center [324, 335] width 62 height 21
type input "08:00"
type md-outlined-text-field "08:00"
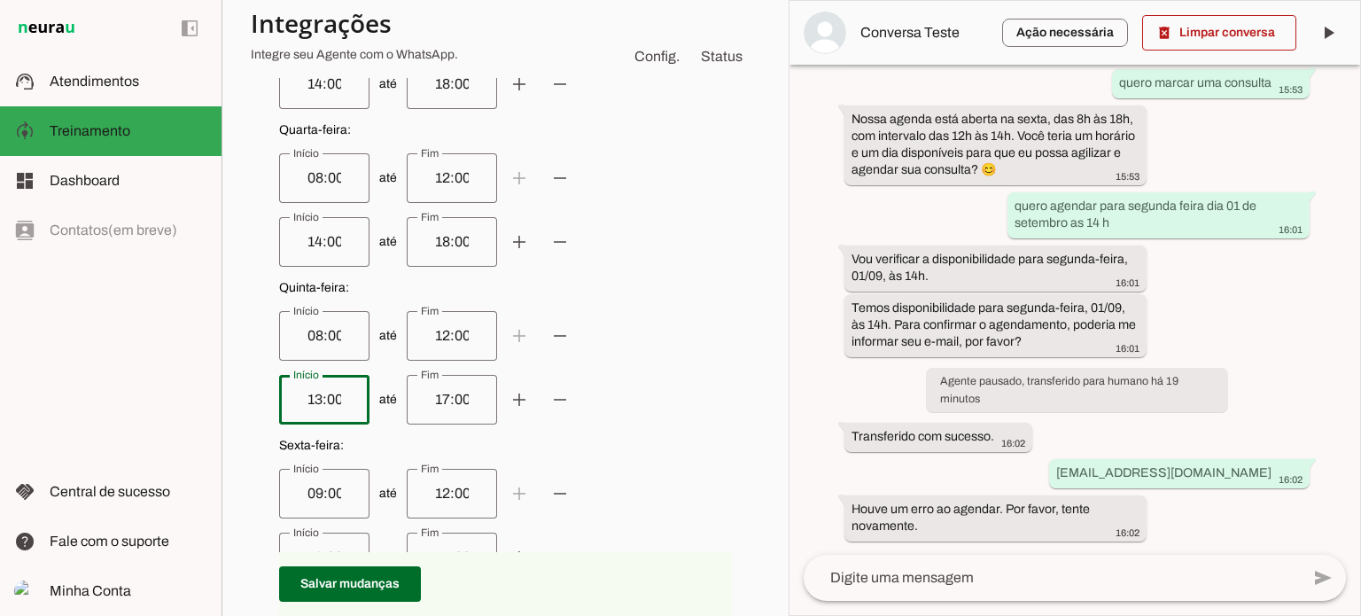
click at [305, 397] on input "13:00" at bounding box center [324, 399] width 62 height 21
type input "14:00"
type md-outlined-text-field "14:00"
click at [429, 398] on input "17:00" at bounding box center [452, 399] width 62 height 21
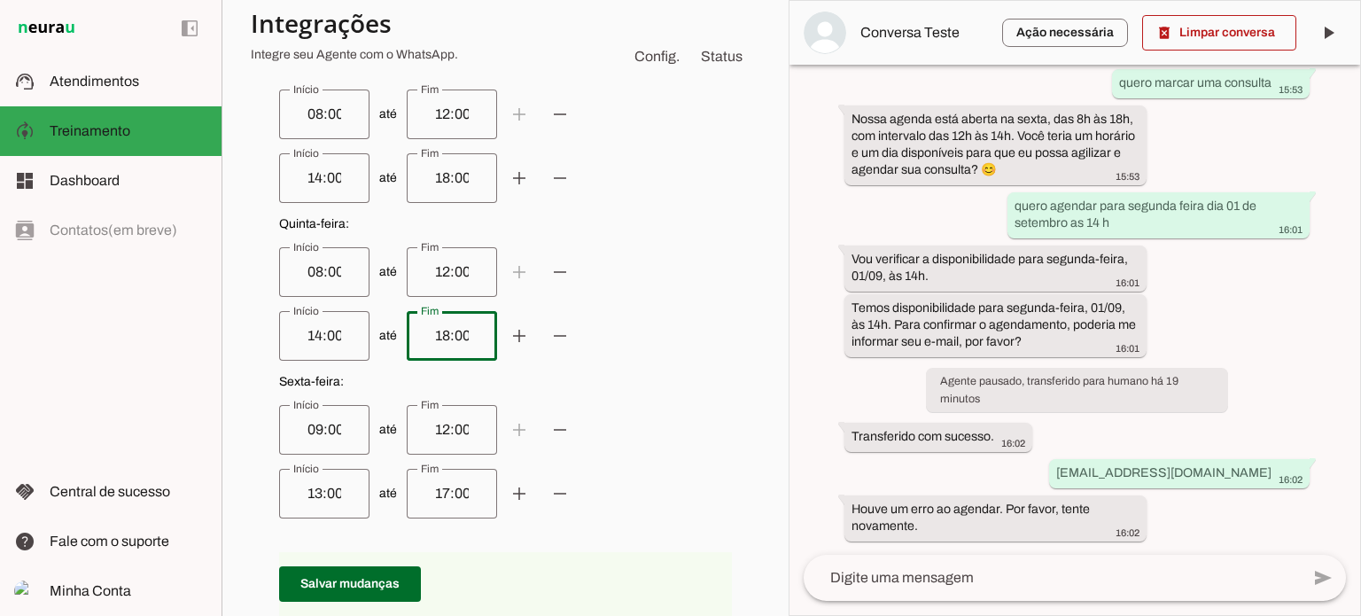
scroll to position [975, 0]
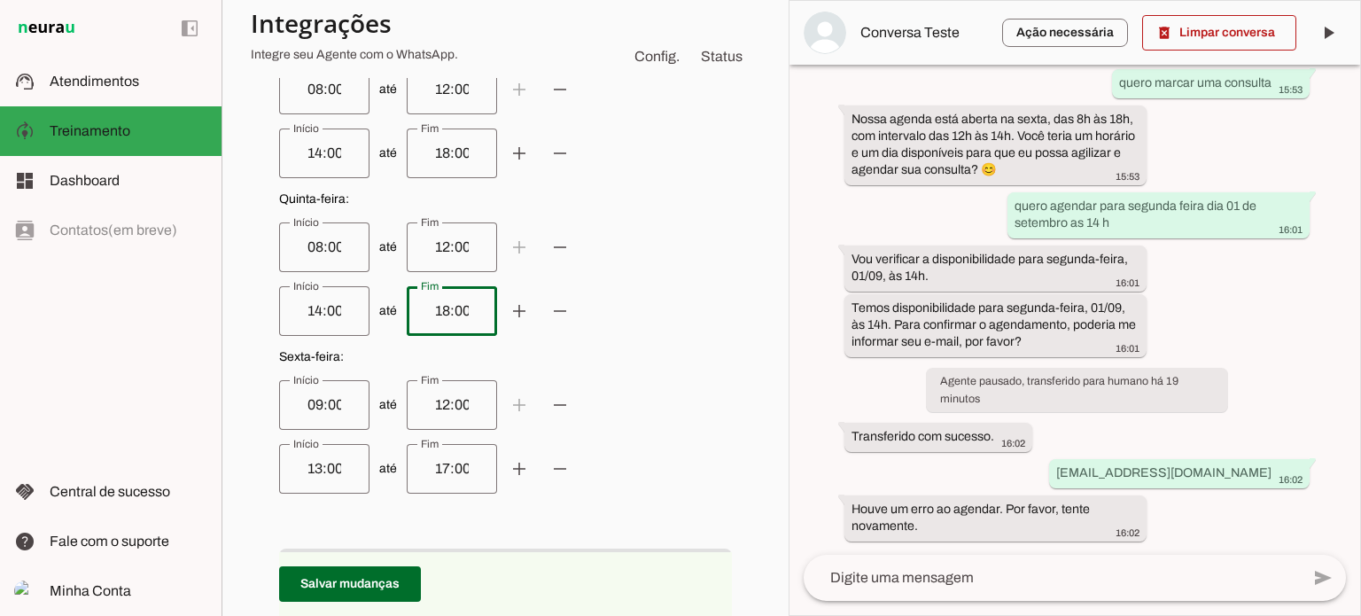
type input "18:00"
type md-outlined-text-field "18:00"
click at [307, 404] on input "09:00" at bounding box center [324, 404] width 62 height 21
type input "08:00"
type md-outlined-text-field "08:00"
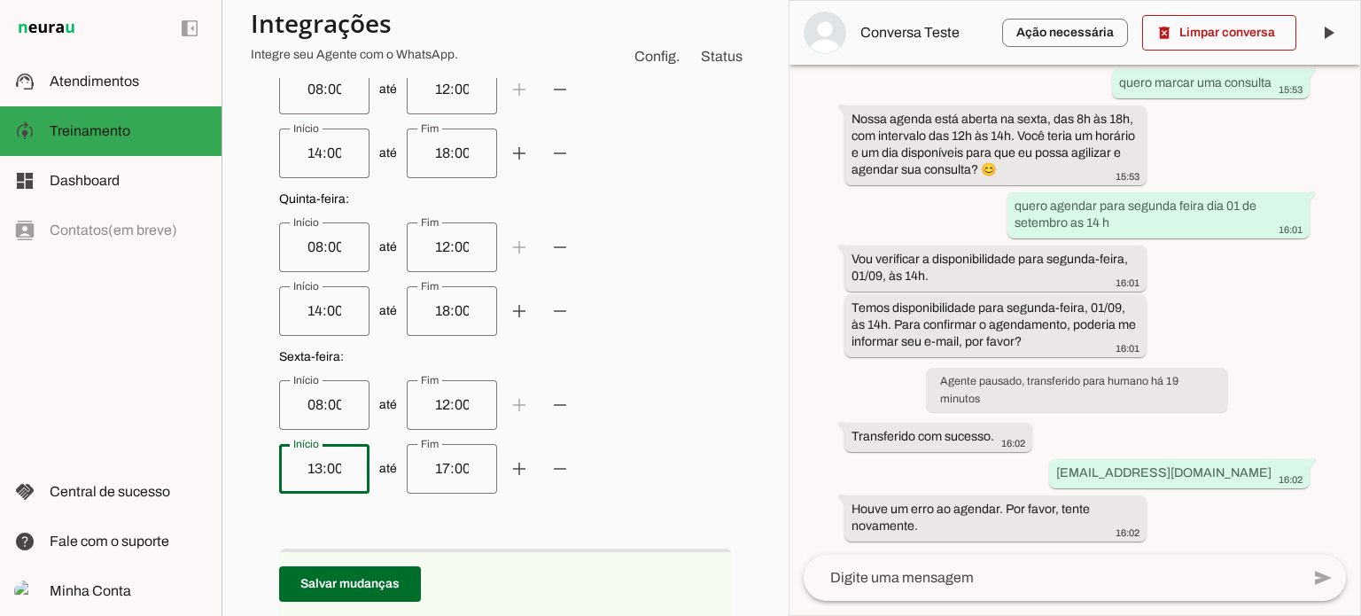
click at [305, 468] on input "13:00" at bounding box center [324, 468] width 62 height 21
type input "14:00"
type md-outlined-text-field "14:00"
click at [429, 465] on input "17:00" at bounding box center [452, 468] width 62 height 21
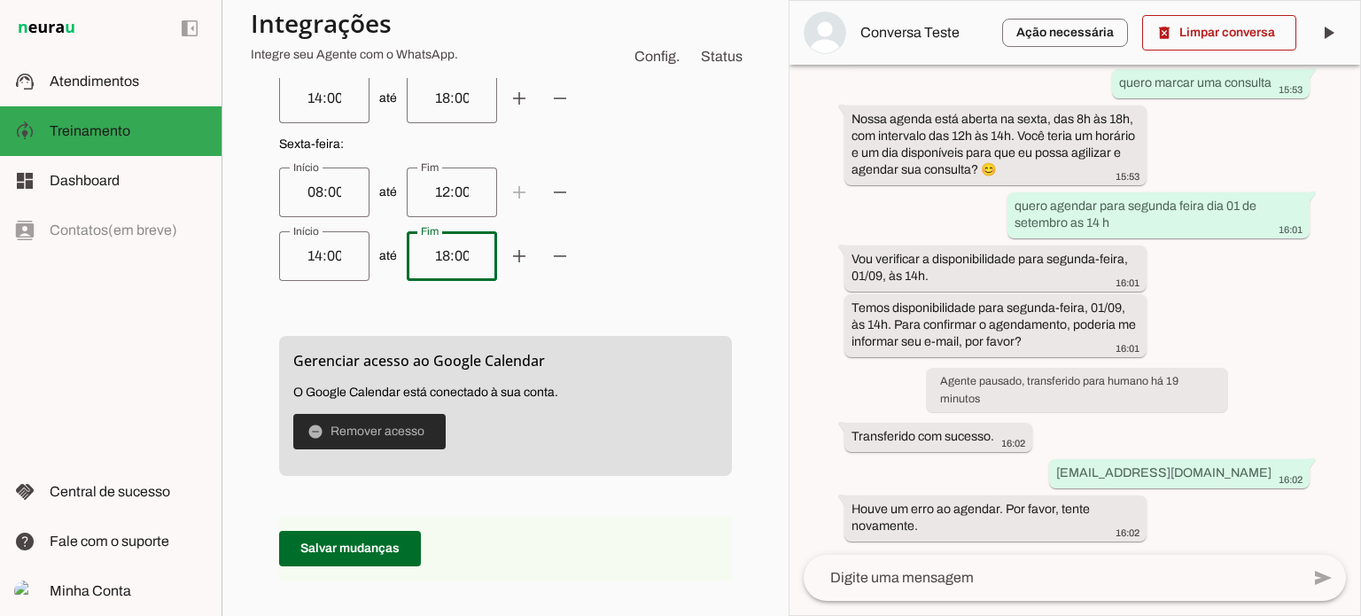
scroll to position [1241, 0]
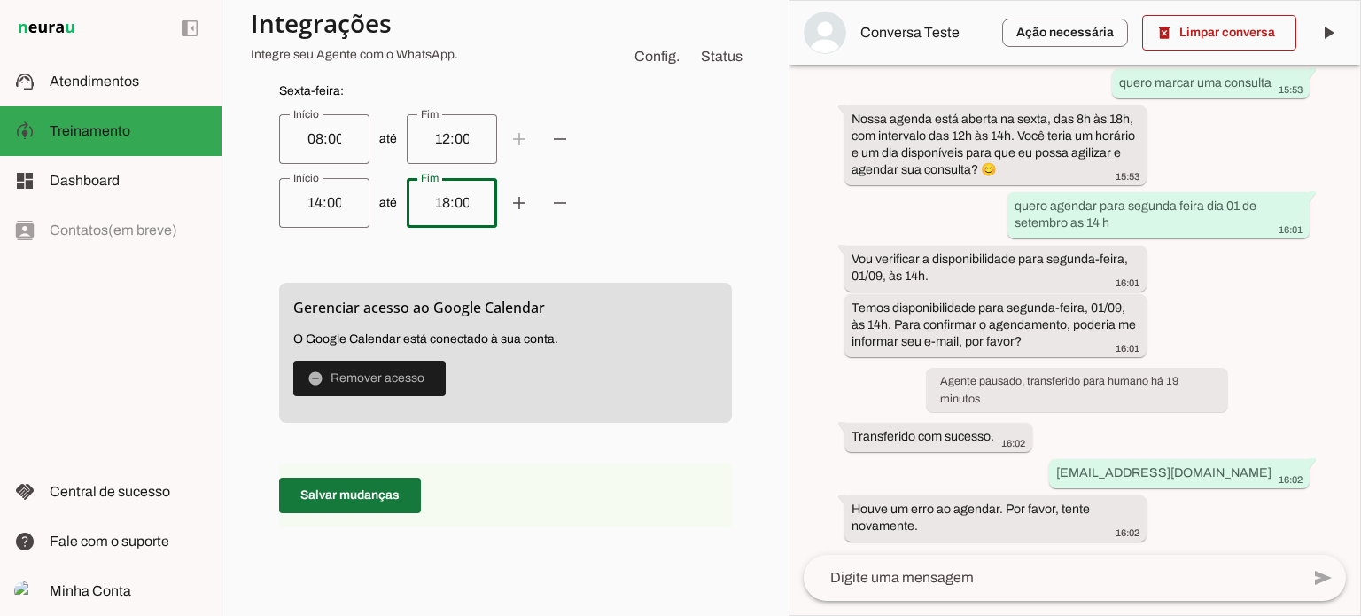
type input "18:00"
type md-outlined-text-field "18:00"
click at [347, 491] on span at bounding box center [350, 495] width 142 height 43
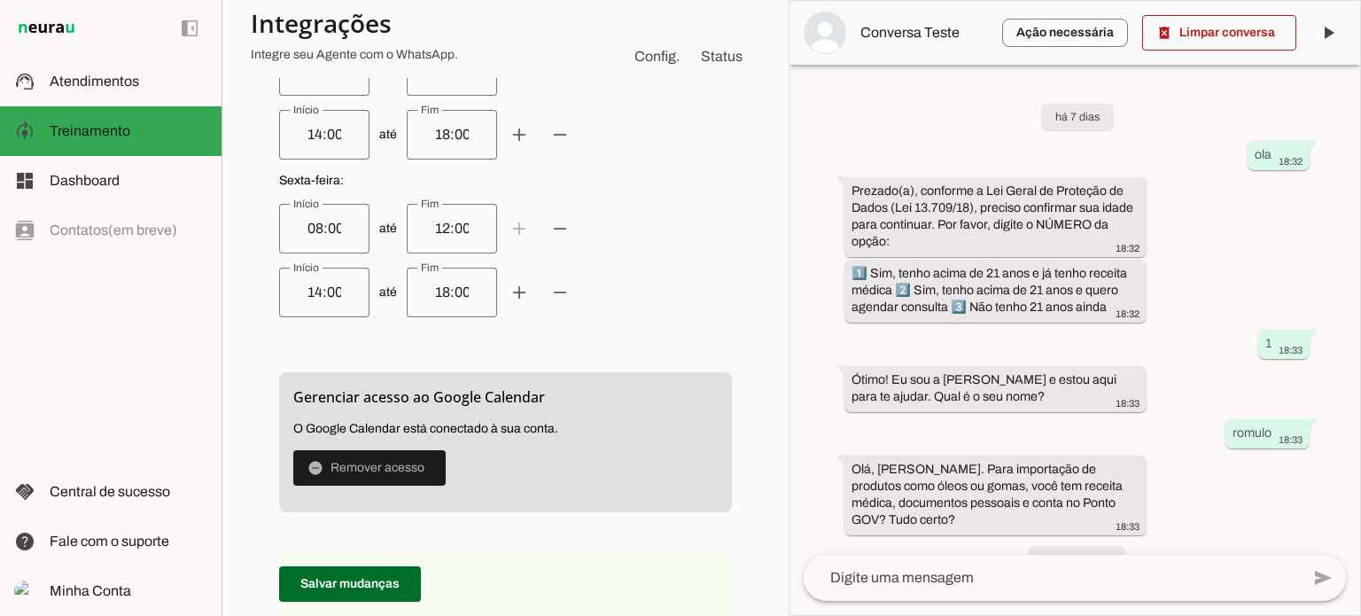
scroll to position [1232, 0]
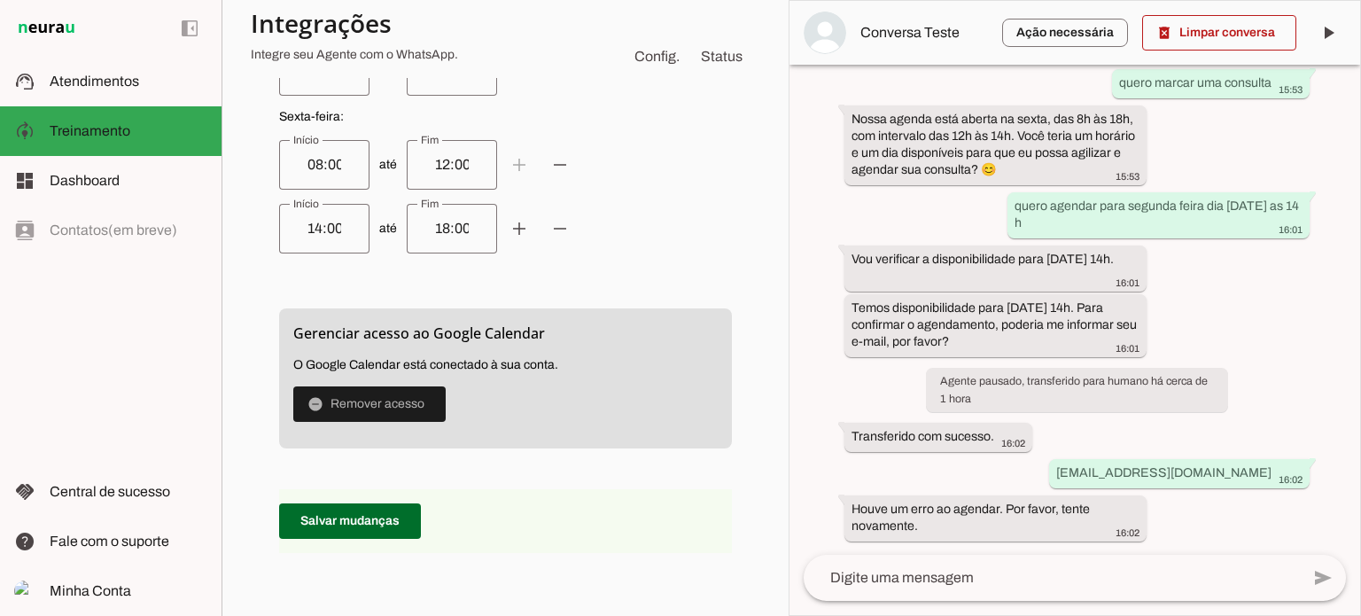
scroll to position [1329, 0]
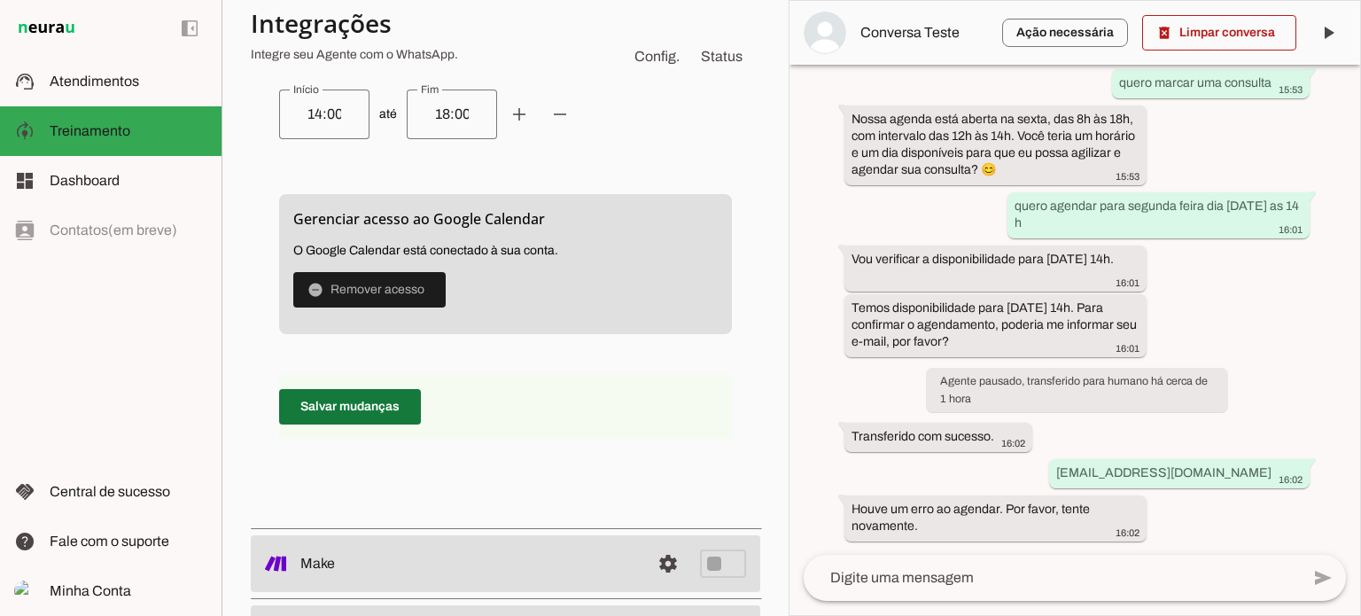
click at [353, 404] on span at bounding box center [350, 406] width 142 height 43
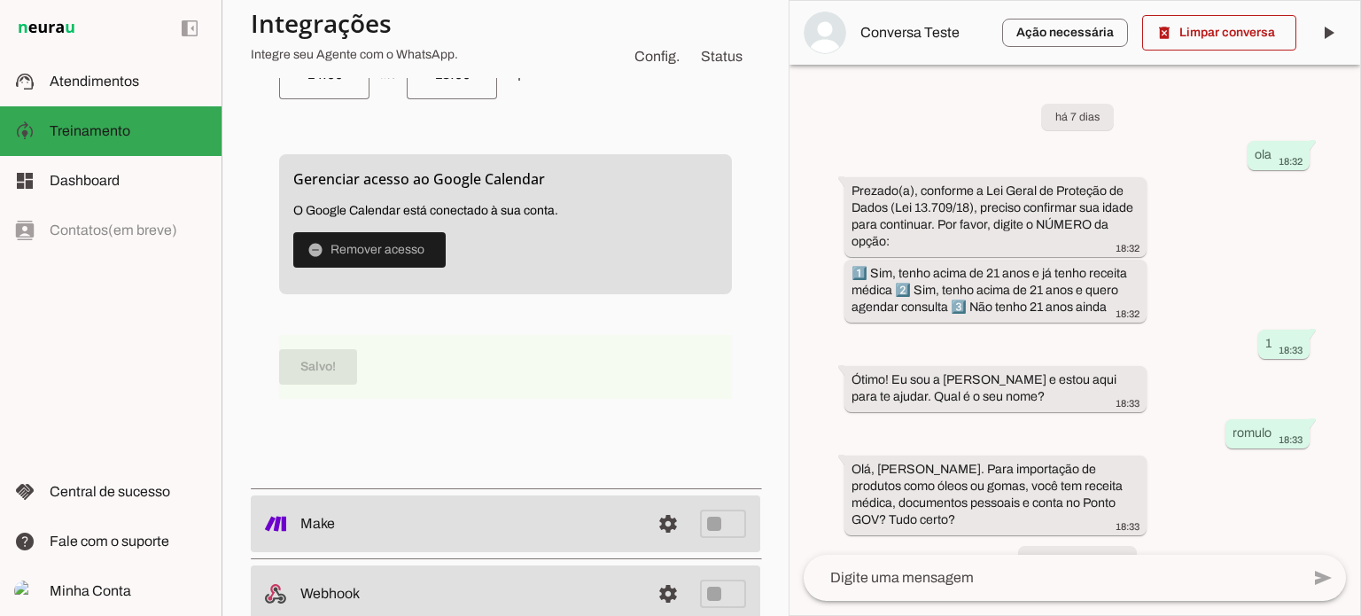
scroll to position [1409, 0]
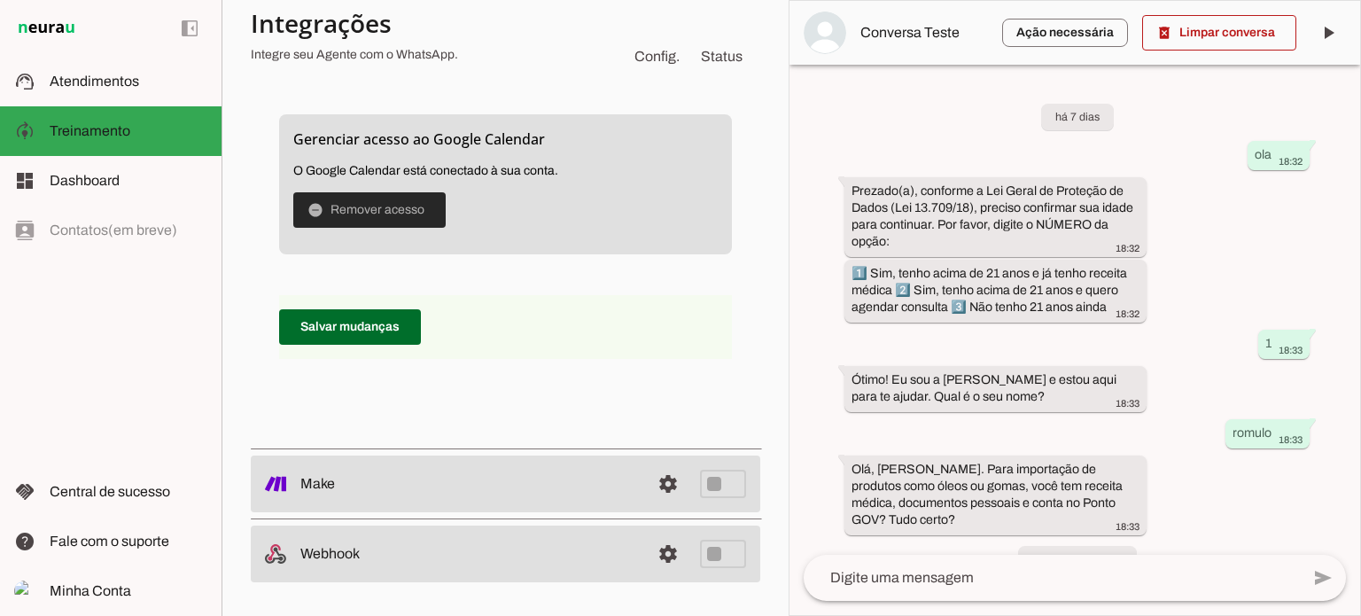
click at [373, 206] on span at bounding box center [369, 210] width 152 height 43
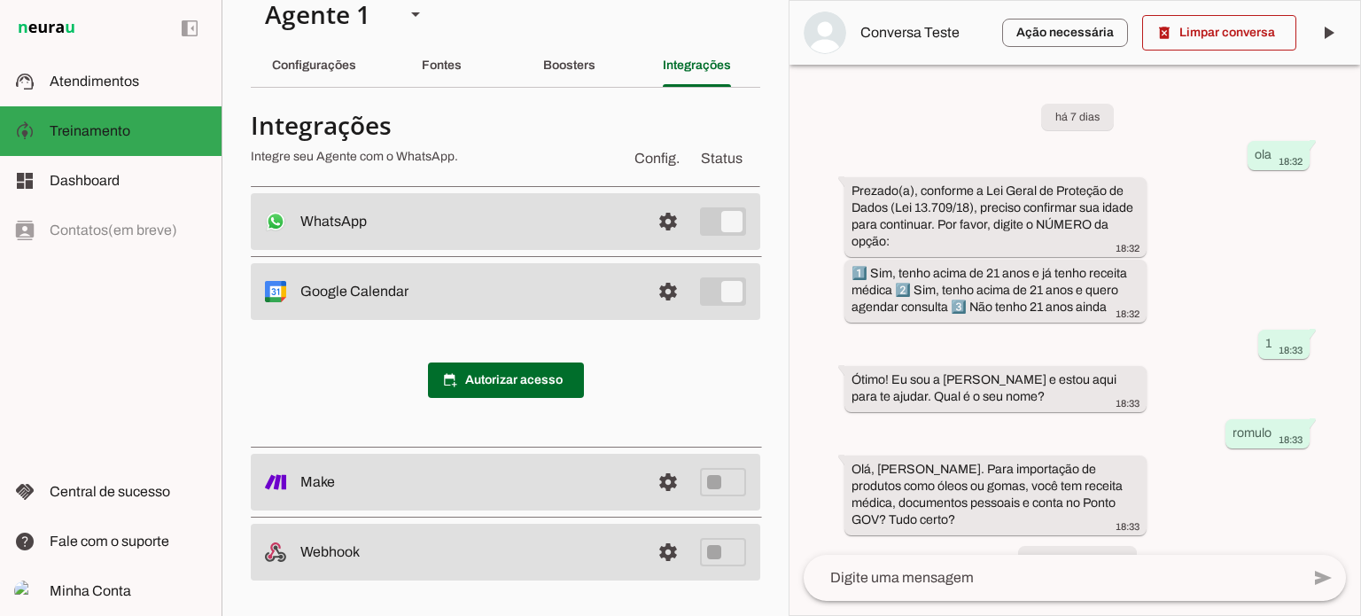
scroll to position [25, 0]
click at [493, 381] on span at bounding box center [506, 382] width 156 height 43
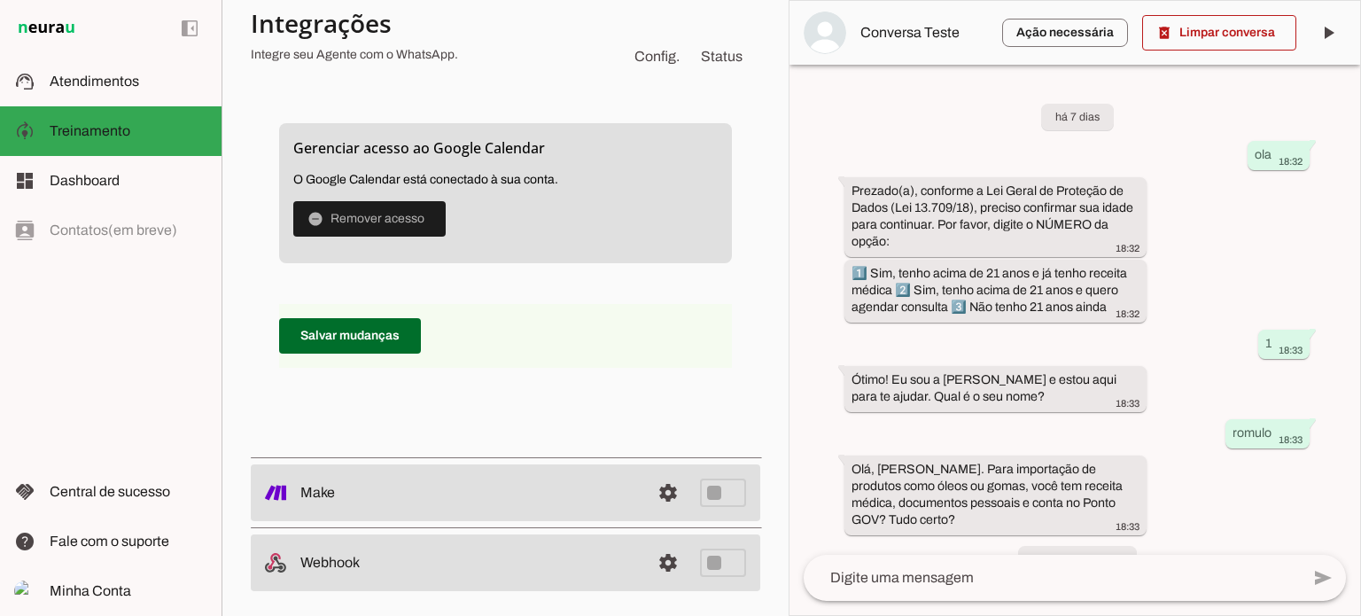
scroll to position [1409, 0]
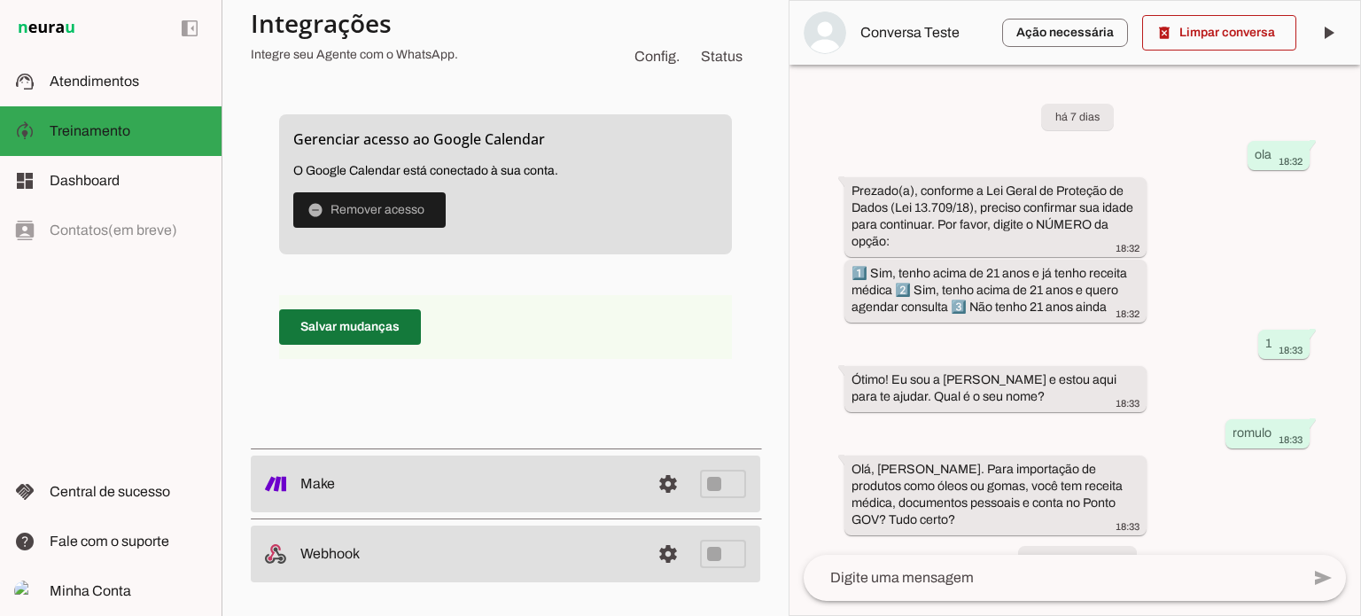
click at [355, 331] on span at bounding box center [350, 327] width 142 height 43
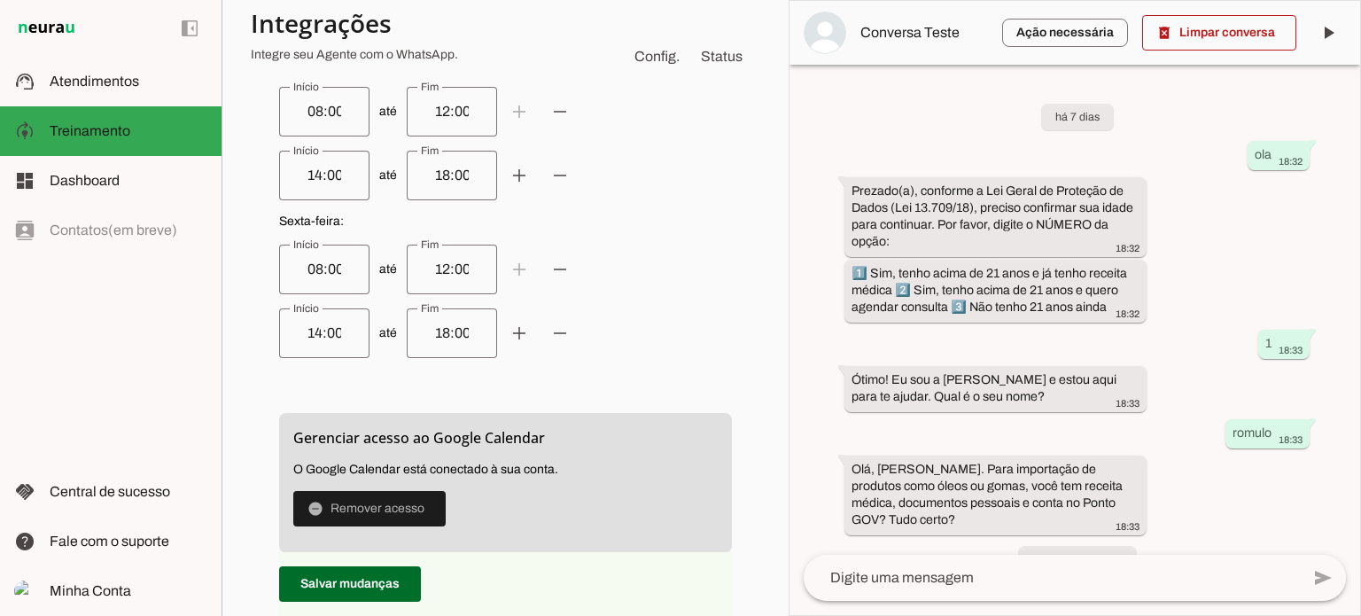
scroll to position [1232, 0]
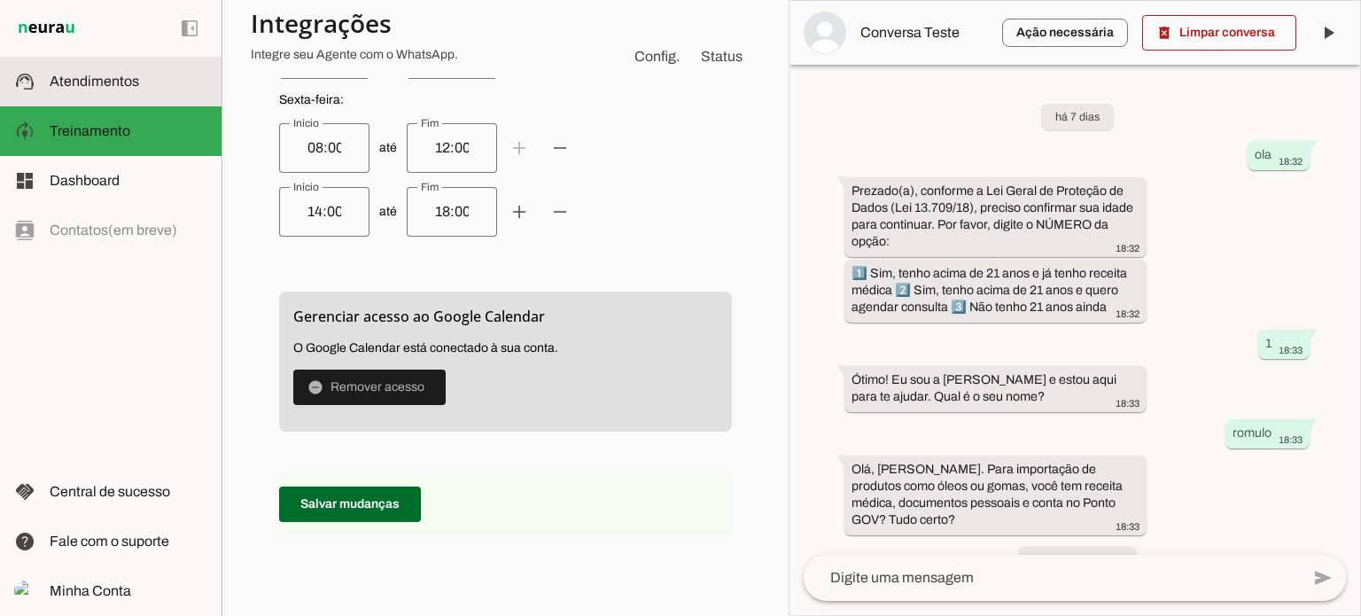
click at [71, 77] on span "Atendimentos" at bounding box center [94, 81] width 89 height 15
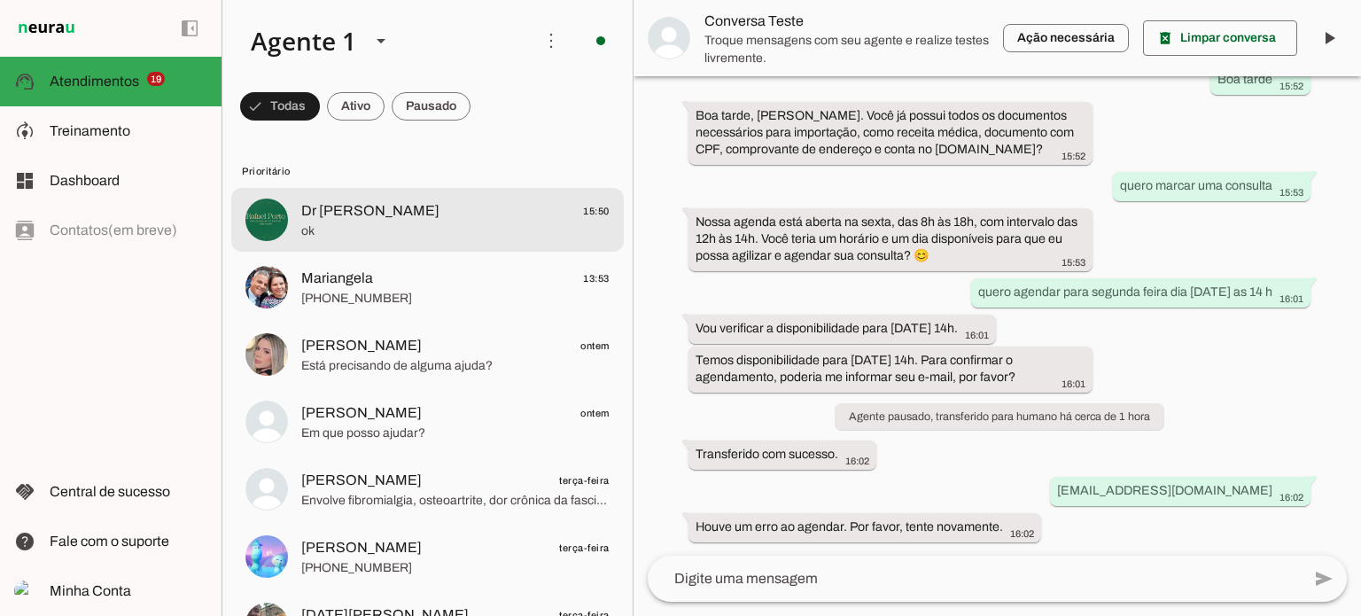
click at [401, 222] on span "ok" at bounding box center [455, 231] width 308 height 18
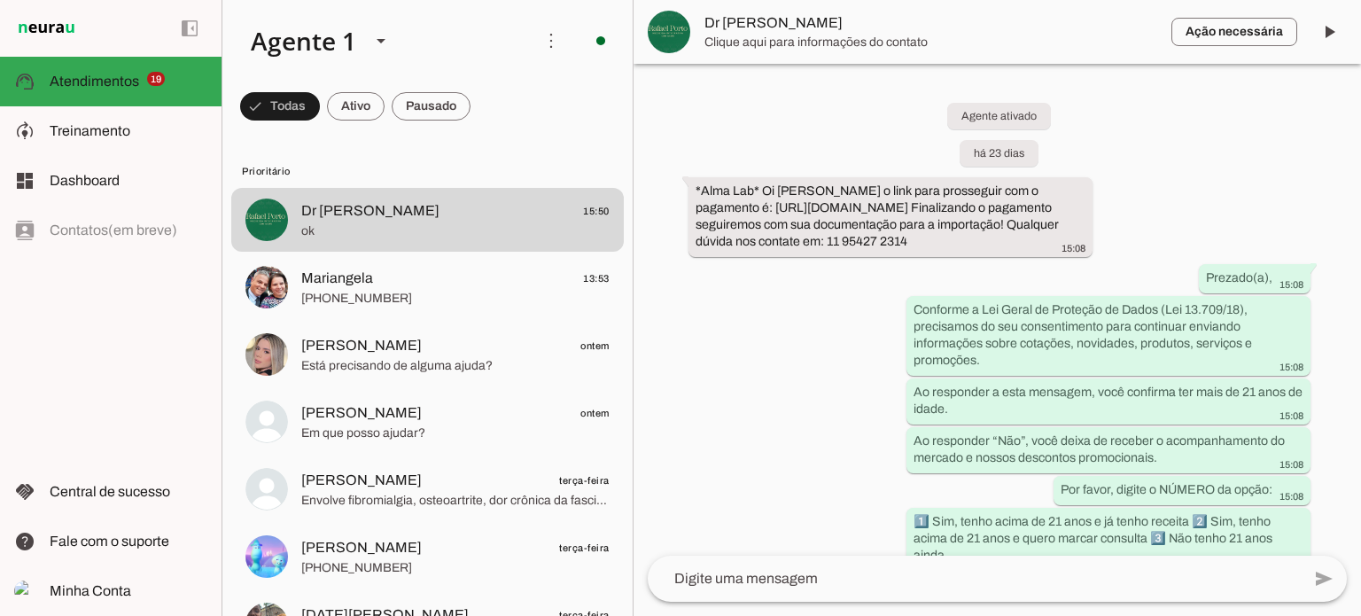
scroll to position [2733, 0]
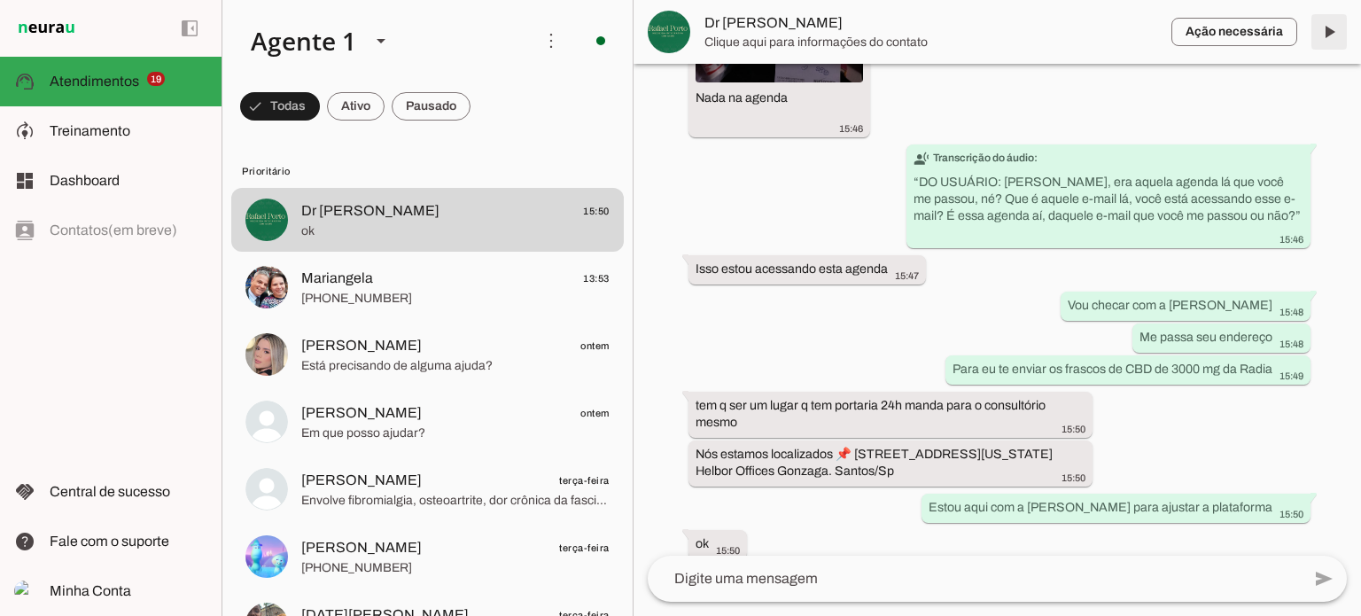
click at [1331, 31] on span at bounding box center [1329, 32] width 43 height 43
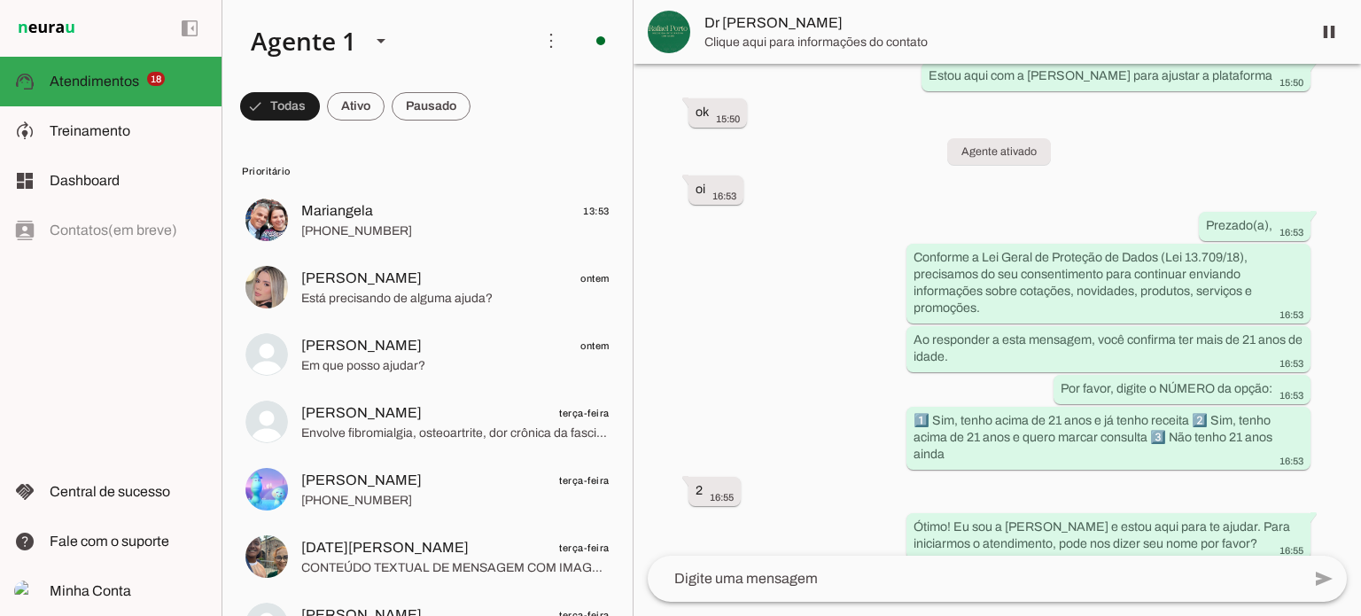
scroll to position [0, 0]
